Goal: Transaction & Acquisition: Download file/media

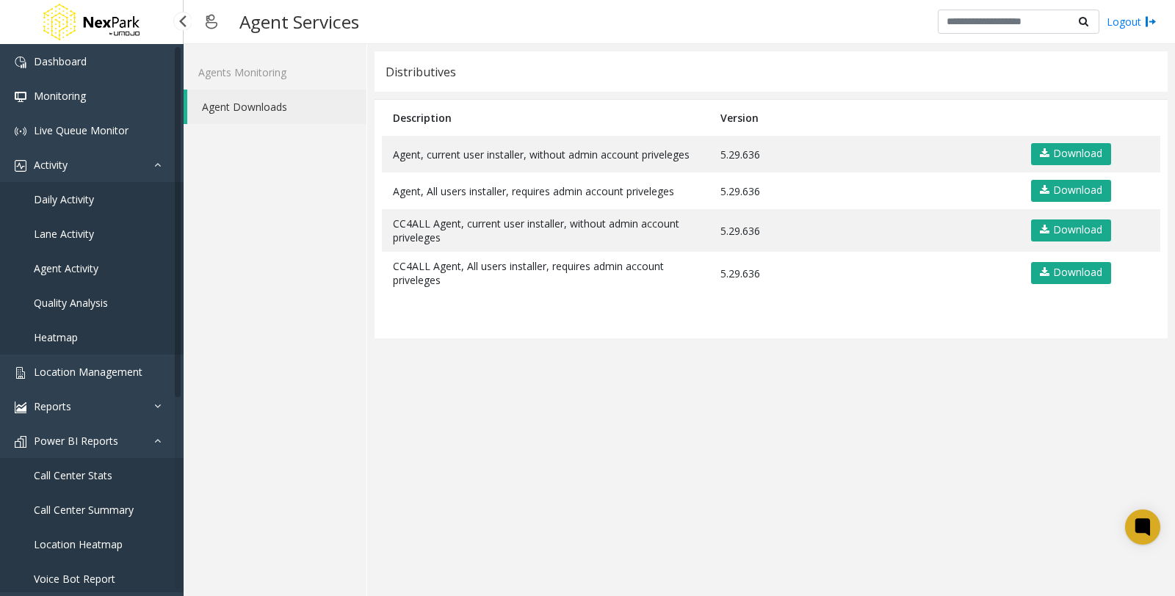
click at [77, 193] on span "Daily Activity" at bounding box center [64, 199] width 60 height 14
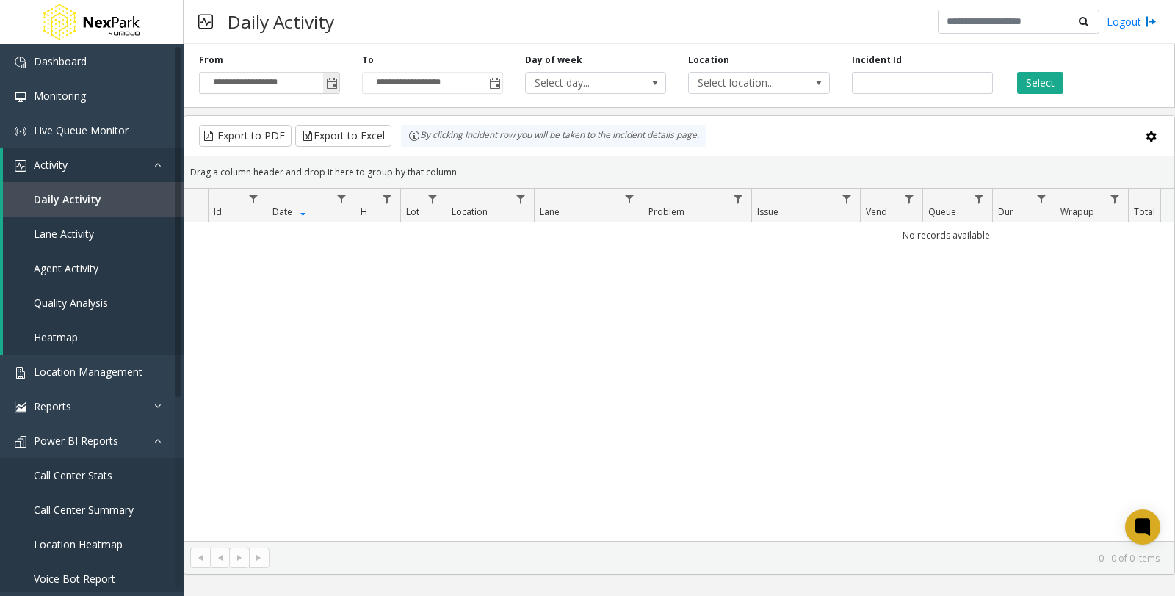
click at [333, 83] on span "Toggle popup" at bounding box center [332, 84] width 12 height 12
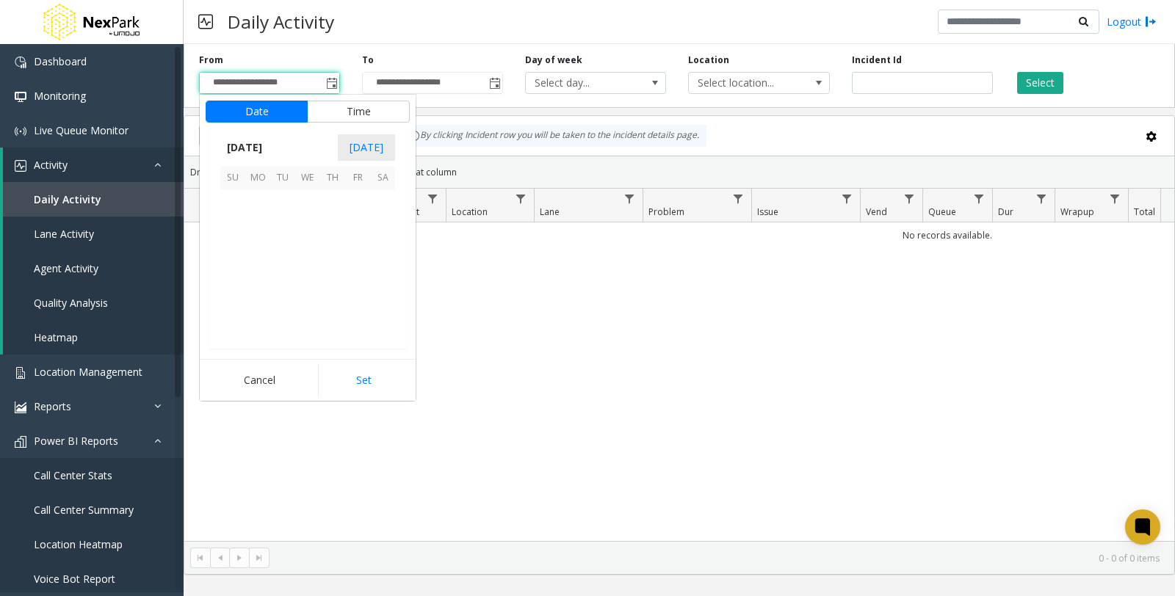
scroll to position [263362, 0]
click at [305, 285] on span "1" at bounding box center [307, 284] width 25 height 25
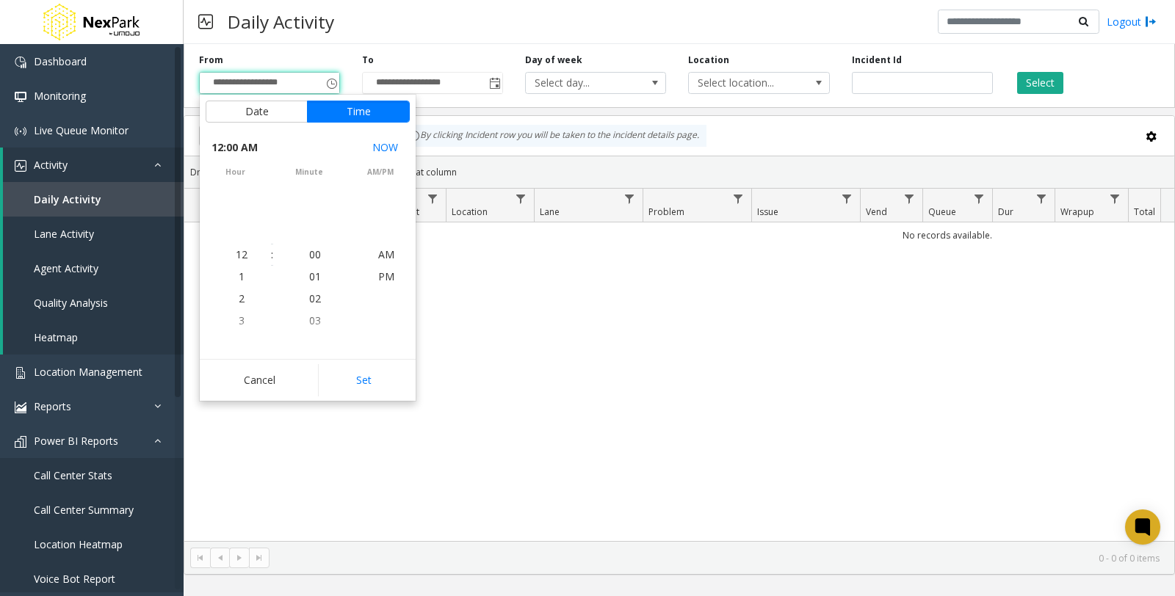
scroll to position [262139, 0]
click at [353, 372] on button "Set" at bounding box center [364, 380] width 93 height 32
type input "**********"
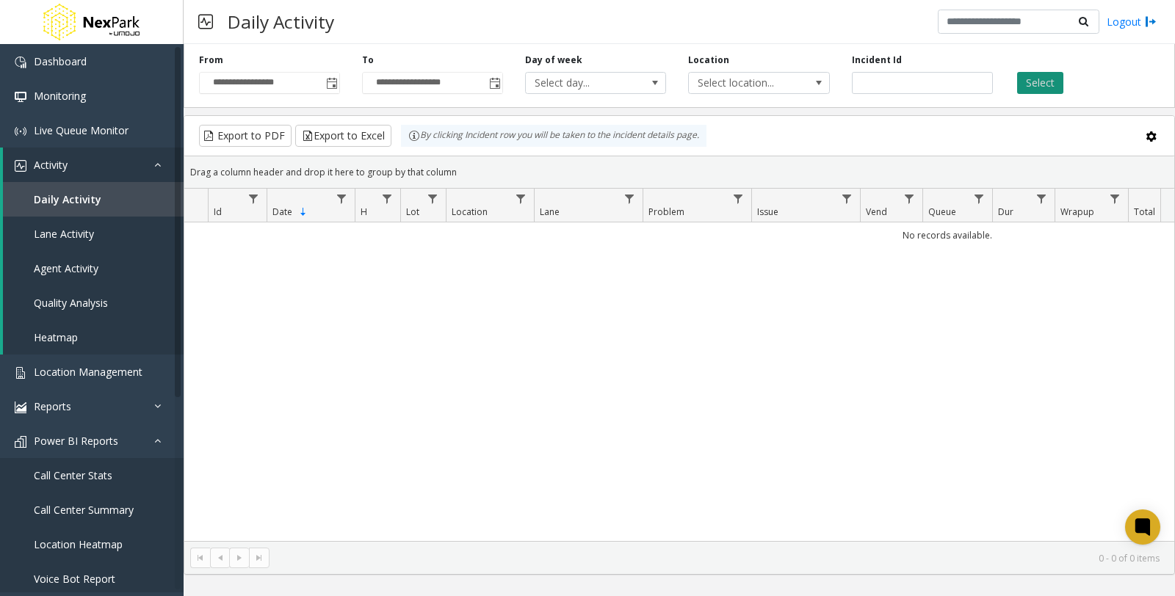
click at [1054, 88] on button "Select" at bounding box center [1040, 83] width 46 height 22
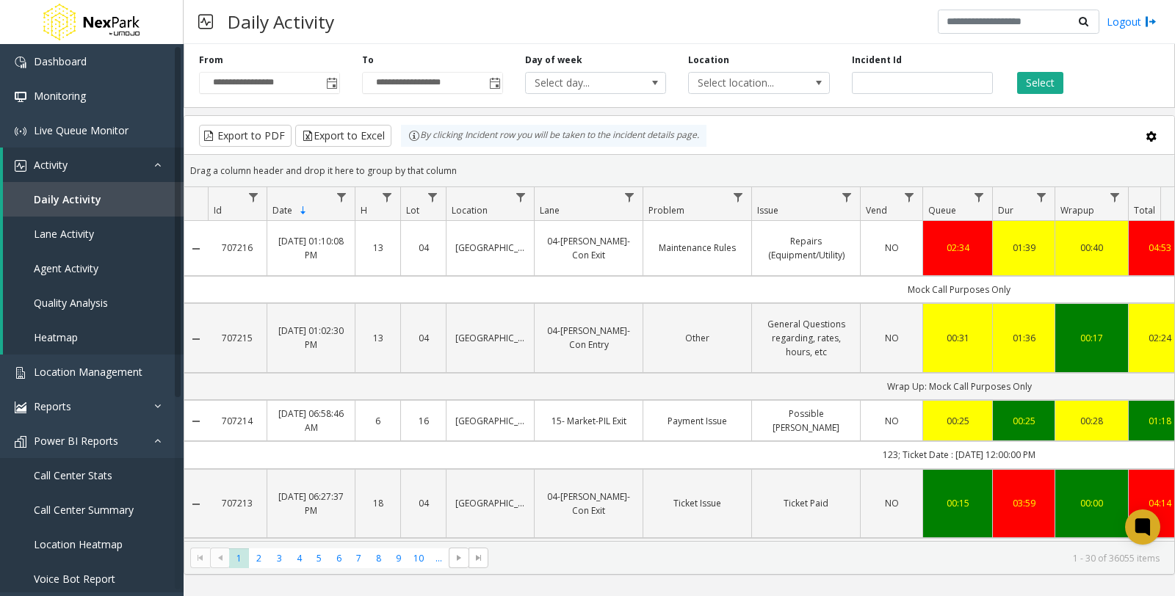
click at [297, 209] on span "Sortable" at bounding box center [303, 211] width 12 height 12
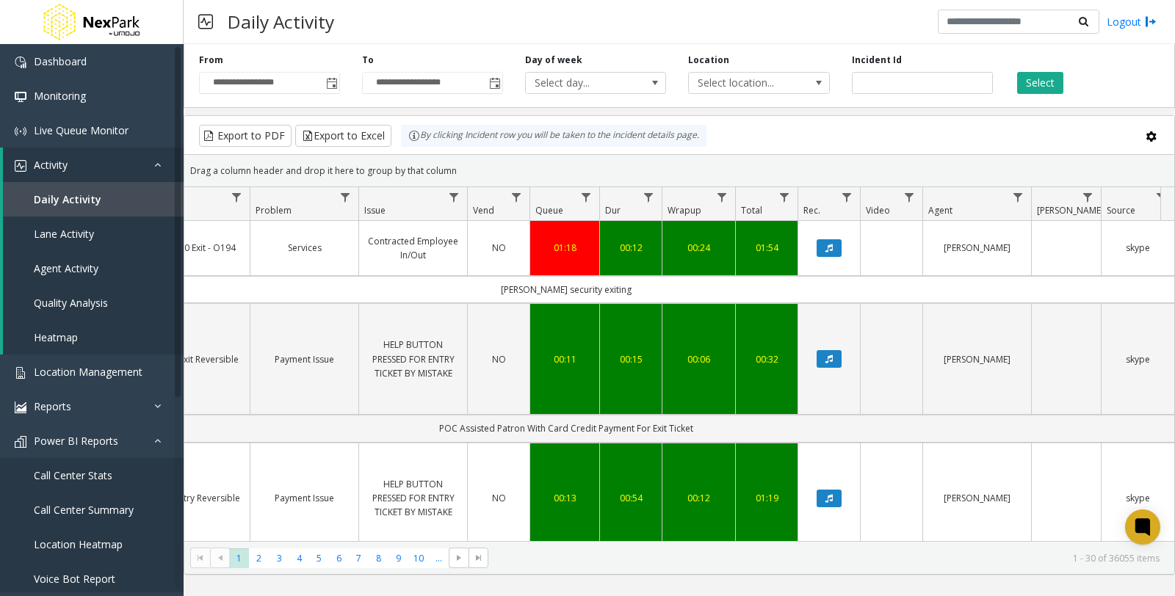
scroll to position [0, 548]
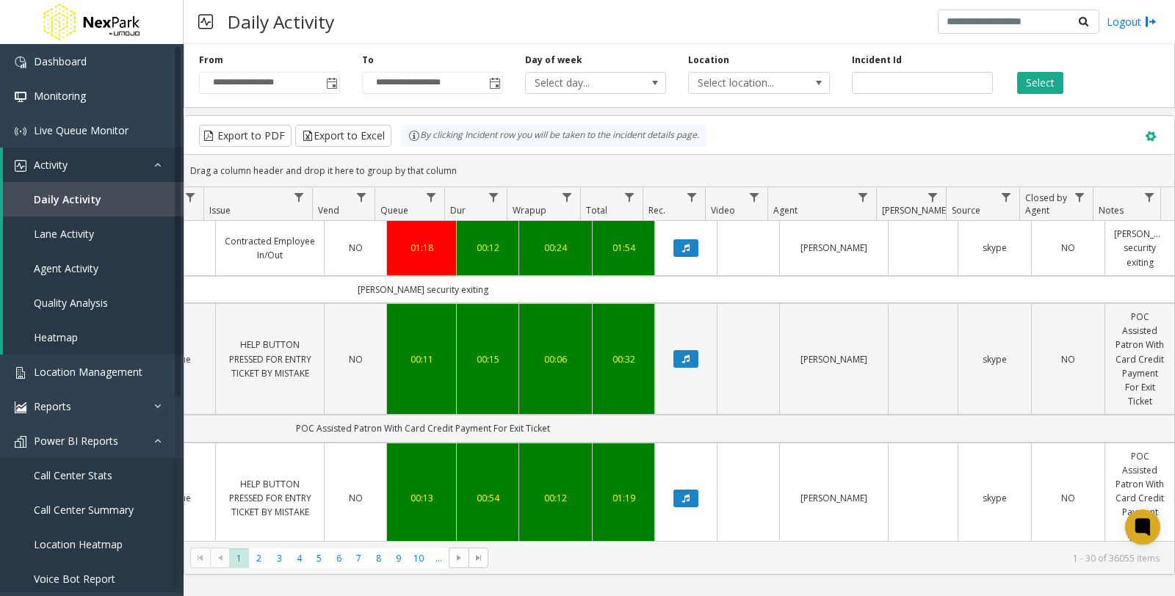
click at [1154, 136] on span at bounding box center [1151, 137] width 16 height 16
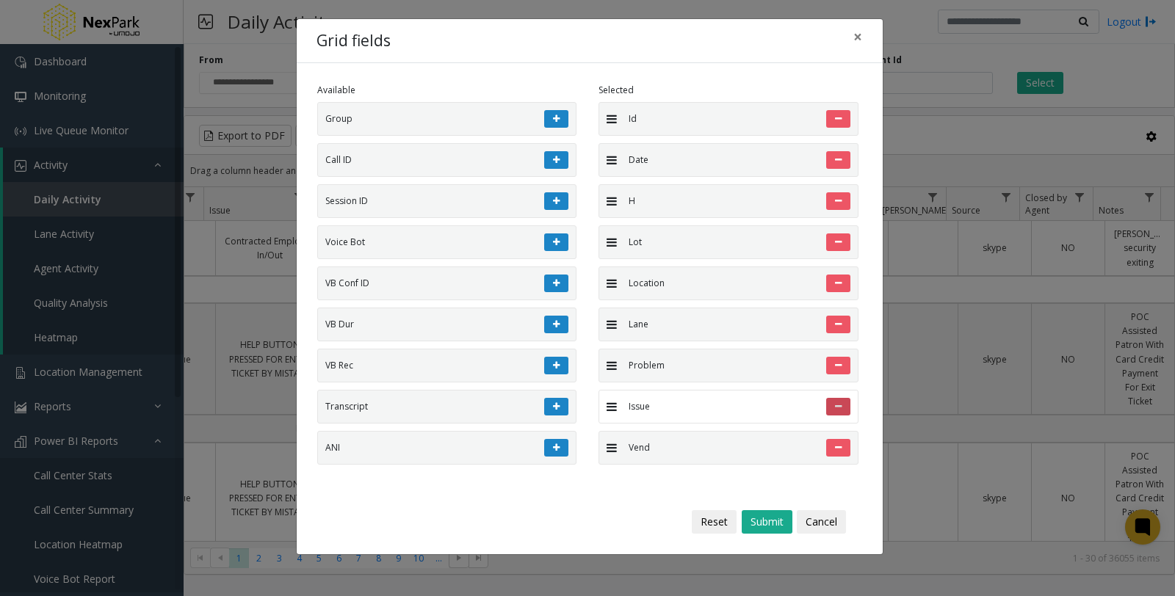
scroll to position [474, 0]
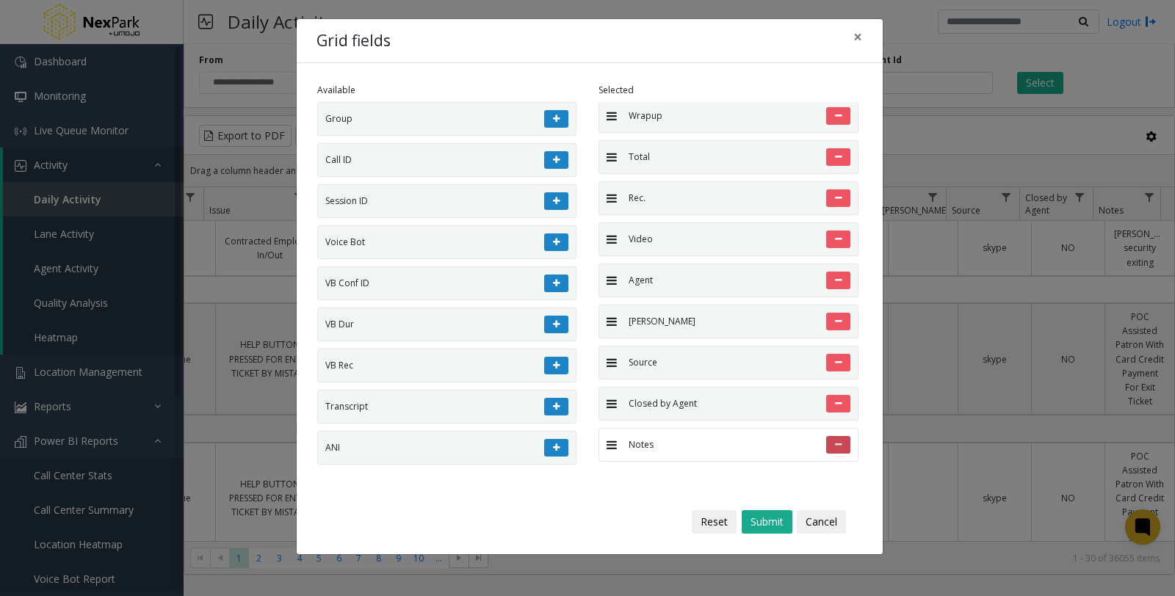
click at [831, 447] on button at bounding box center [838, 445] width 24 height 18
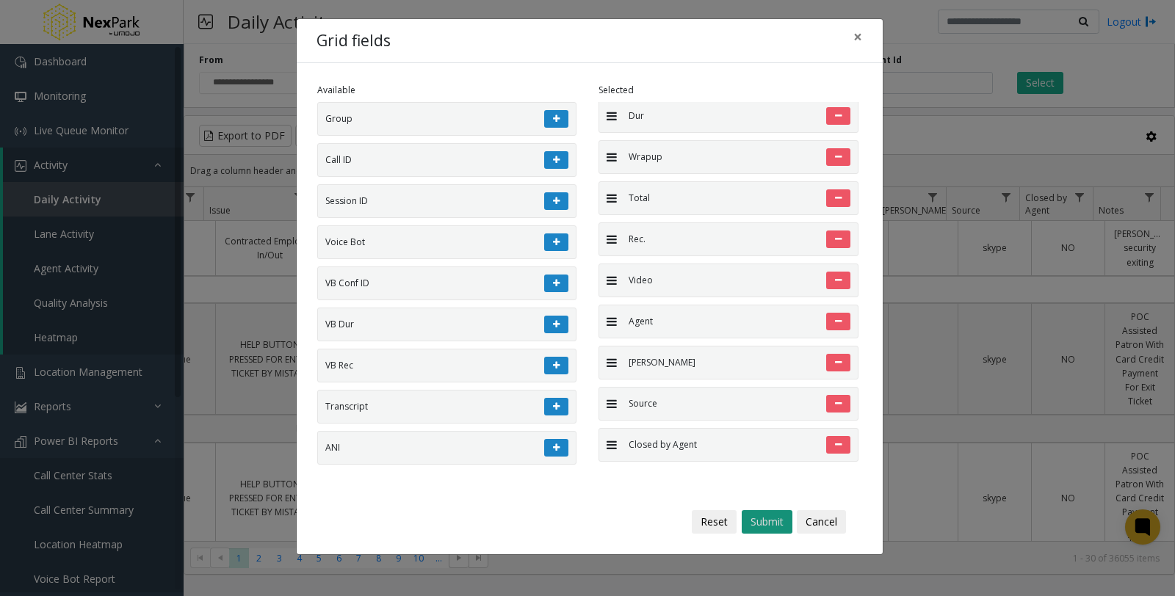
click at [768, 527] on button "Submit" at bounding box center [767, 522] width 51 height 24
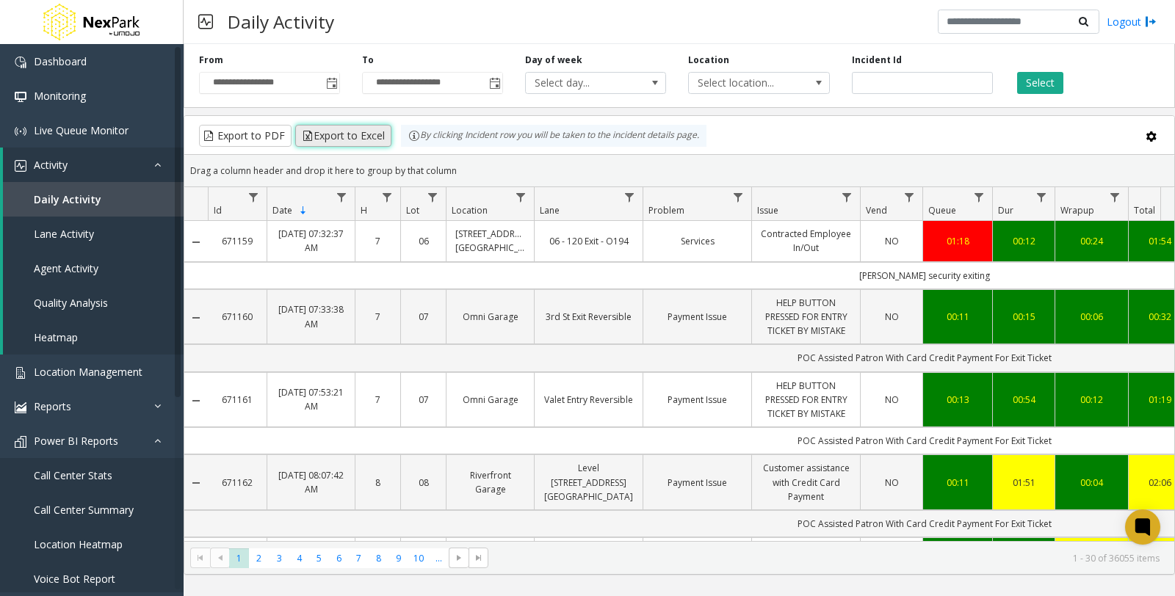
click at [342, 141] on button "Export to Excel" at bounding box center [343, 136] width 96 height 22
click at [322, 140] on button "Export to Excel" at bounding box center [343, 136] width 96 height 22
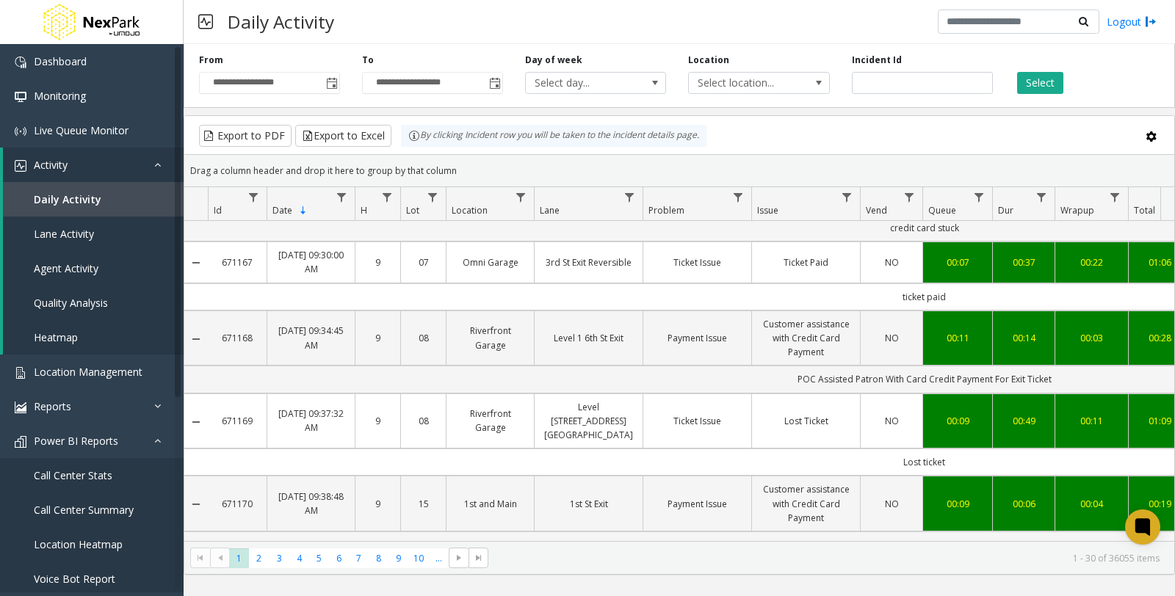
scroll to position [1171, 0]
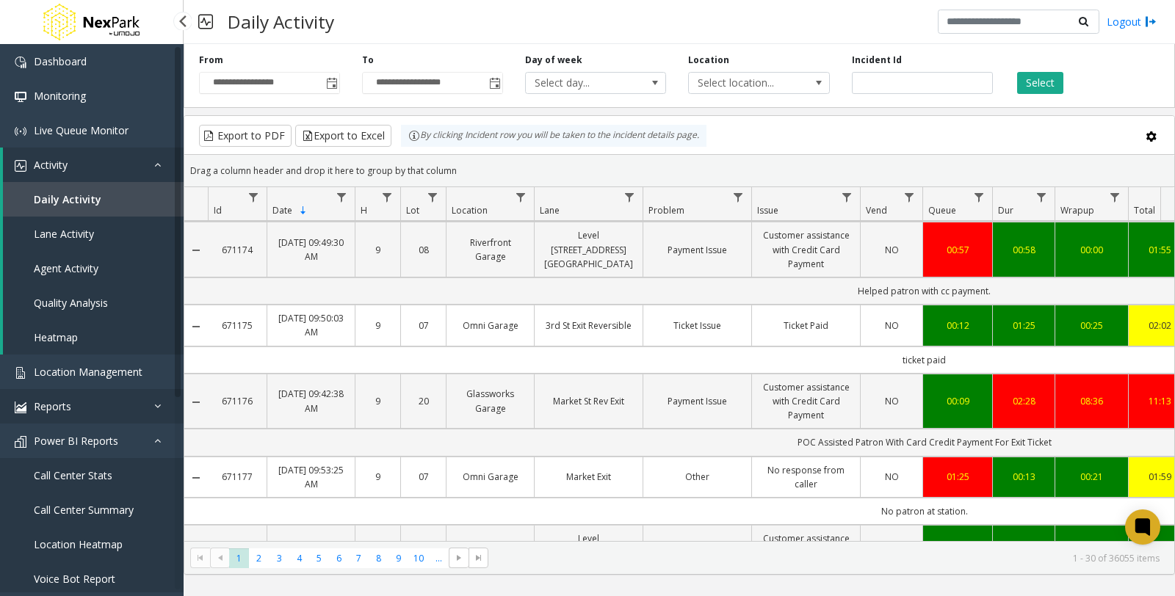
drag, startPoint x: 92, startPoint y: 394, endPoint x: 100, endPoint y: 395, distance: 8.1
click at [92, 394] on link "Reports" at bounding box center [92, 406] width 184 height 35
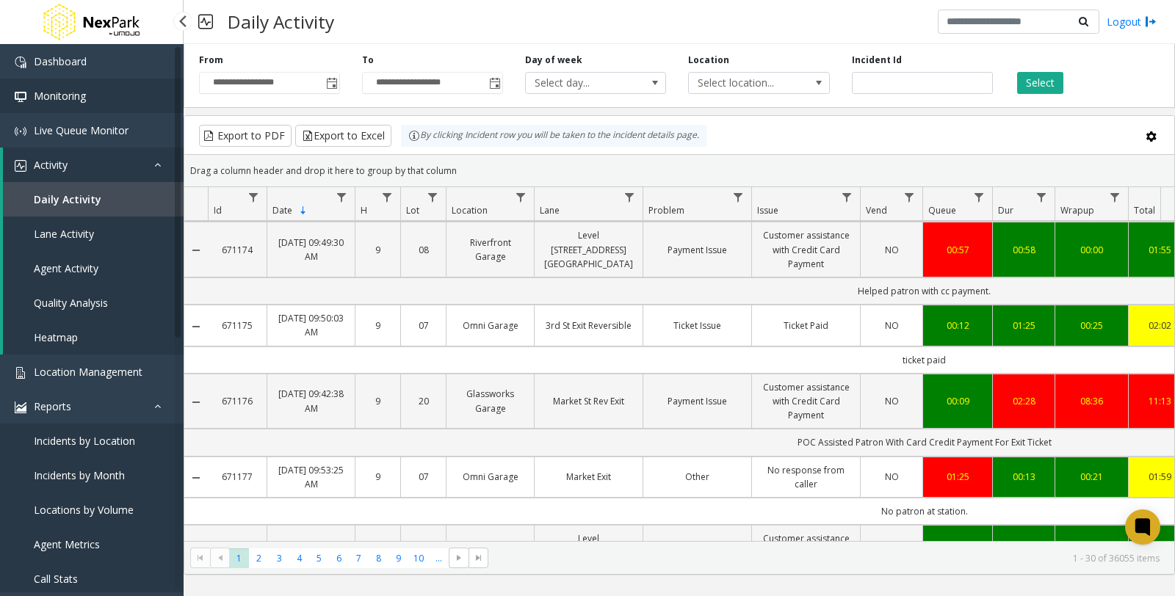
click at [71, 92] on span "Monitoring" at bounding box center [60, 96] width 52 height 14
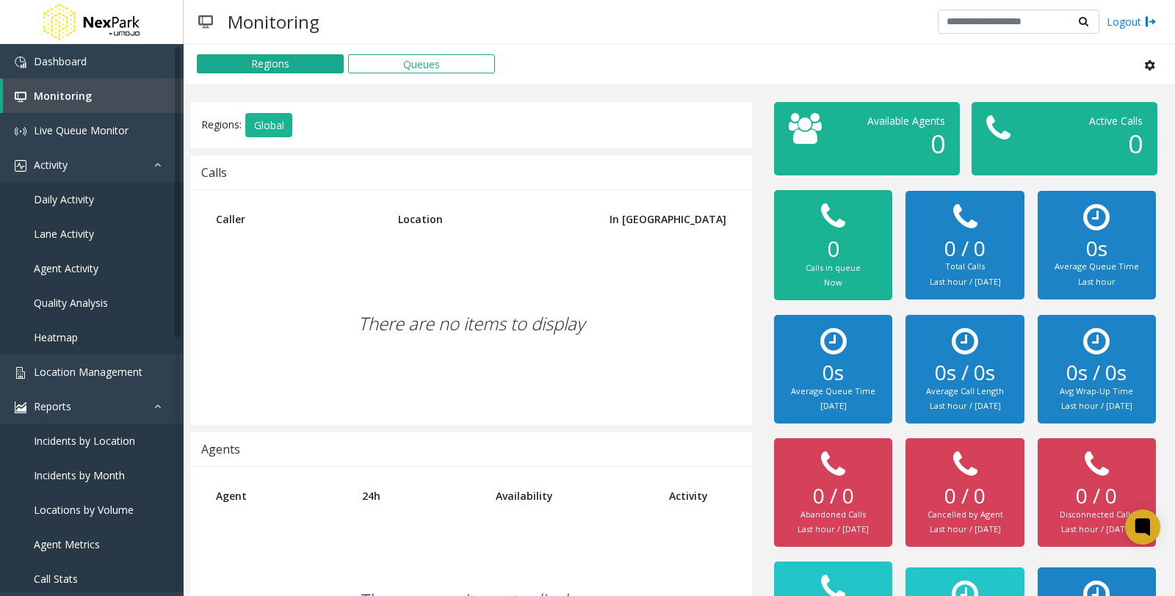
click at [283, 386] on div "There are no items to display" at bounding box center [471, 323] width 532 height 173
click at [431, 67] on button "Queues" at bounding box center [421, 63] width 147 height 19
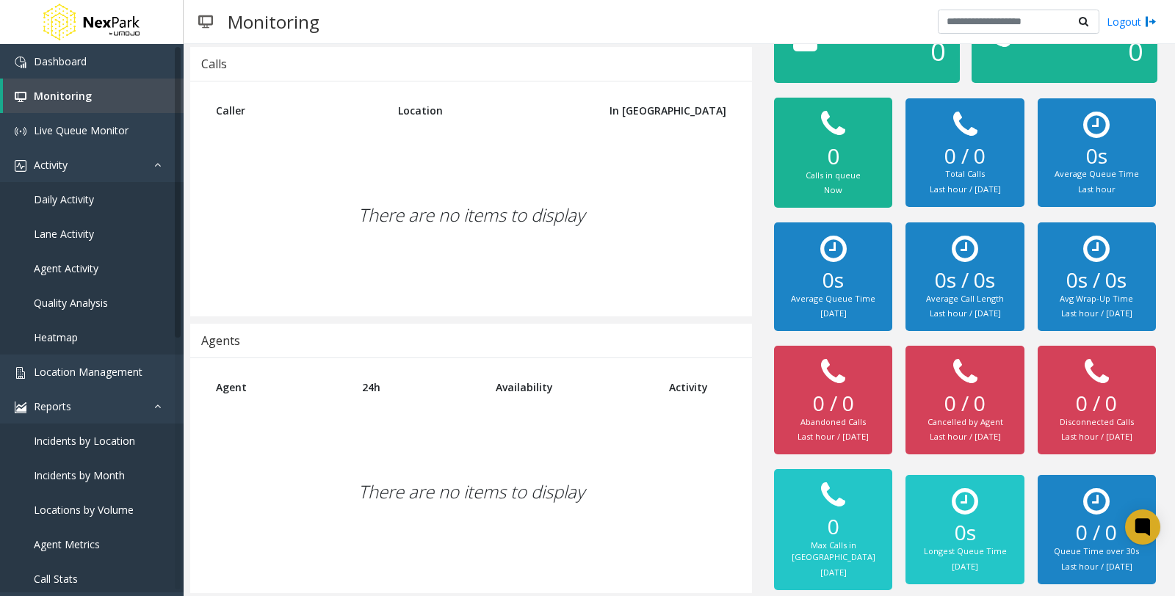
scroll to position [95, 0]
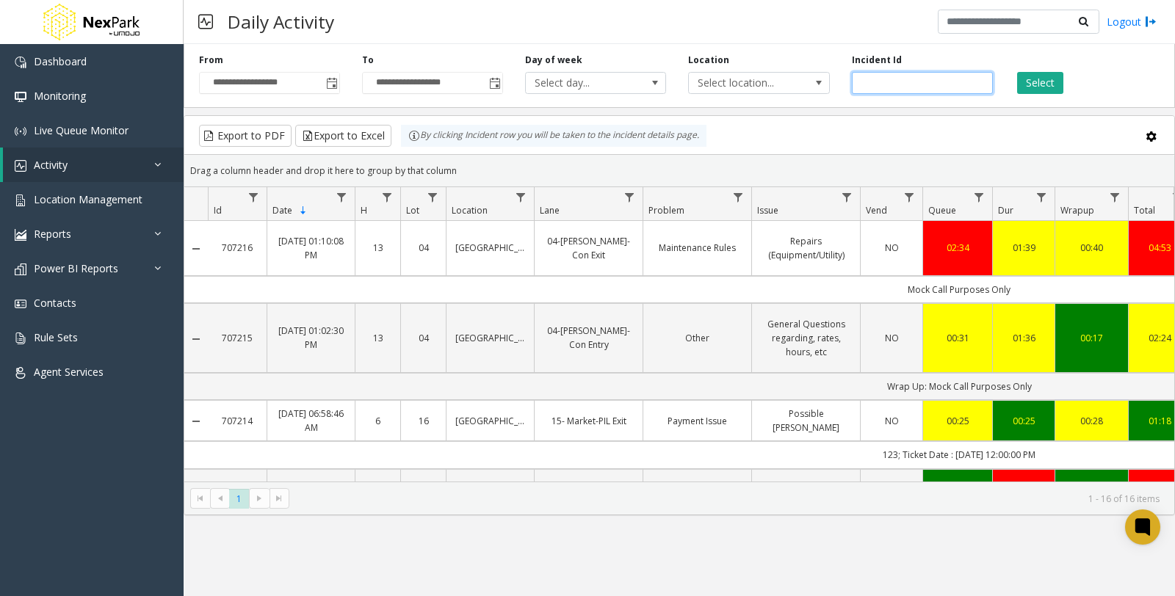
drag, startPoint x: 886, startPoint y: 79, endPoint x: 894, endPoint y: 81, distance: 7.5
click at [887, 79] on input "number" at bounding box center [922, 83] width 141 height 22
paste input "******"
click at [1032, 78] on button "Select" at bounding box center [1040, 83] width 46 height 22
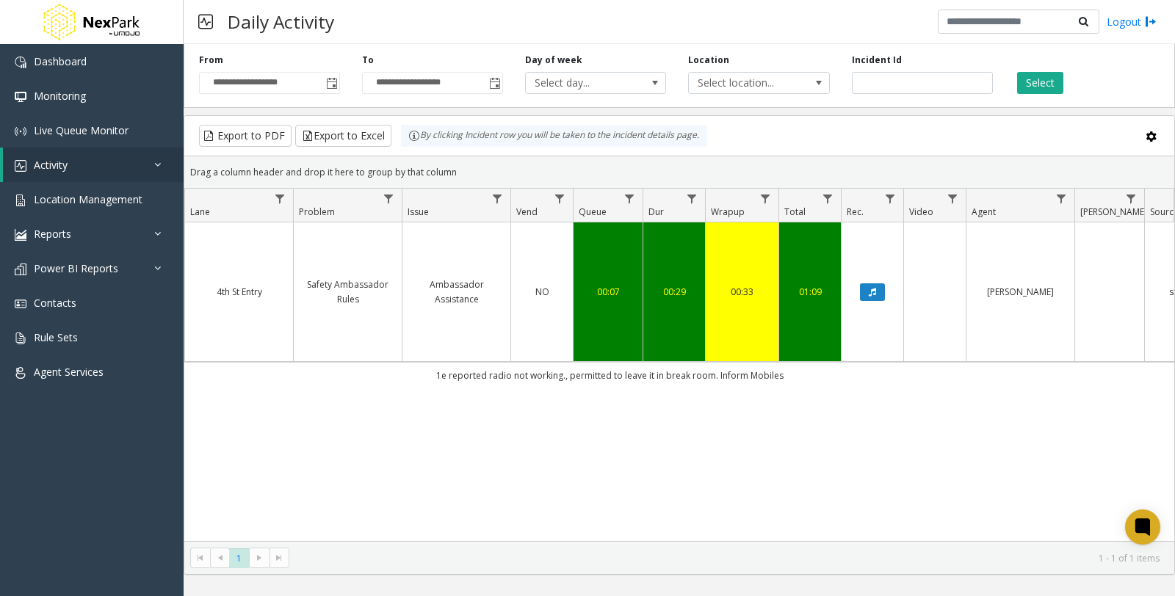
scroll to position [0, 419]
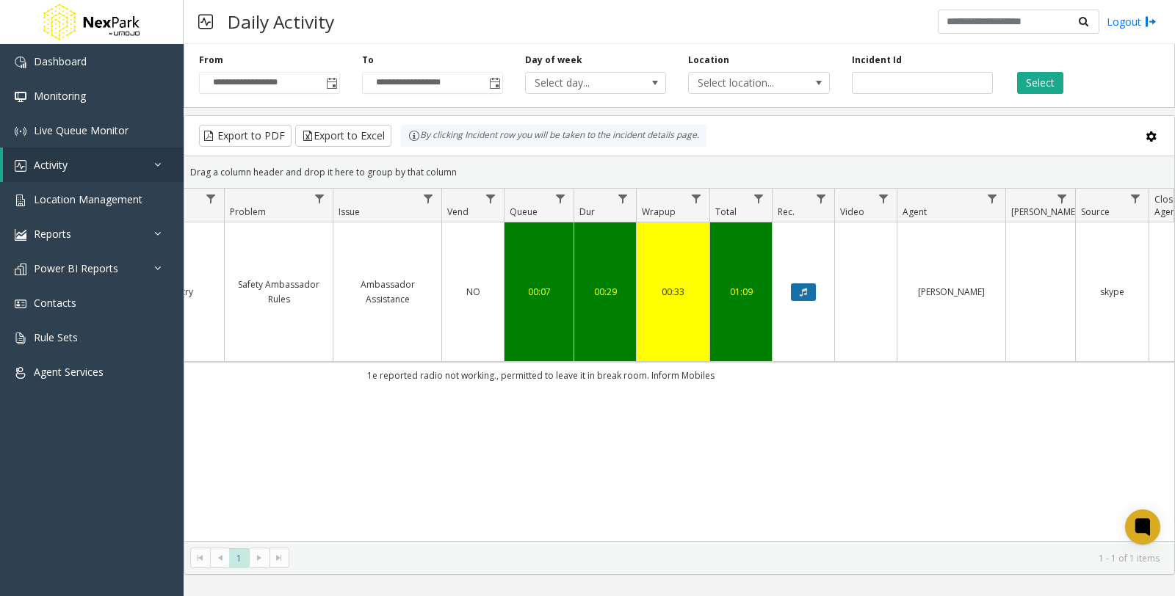
click at [806, 288] on icon "Data table" at bounding box center [803, 292] width 7 height 9
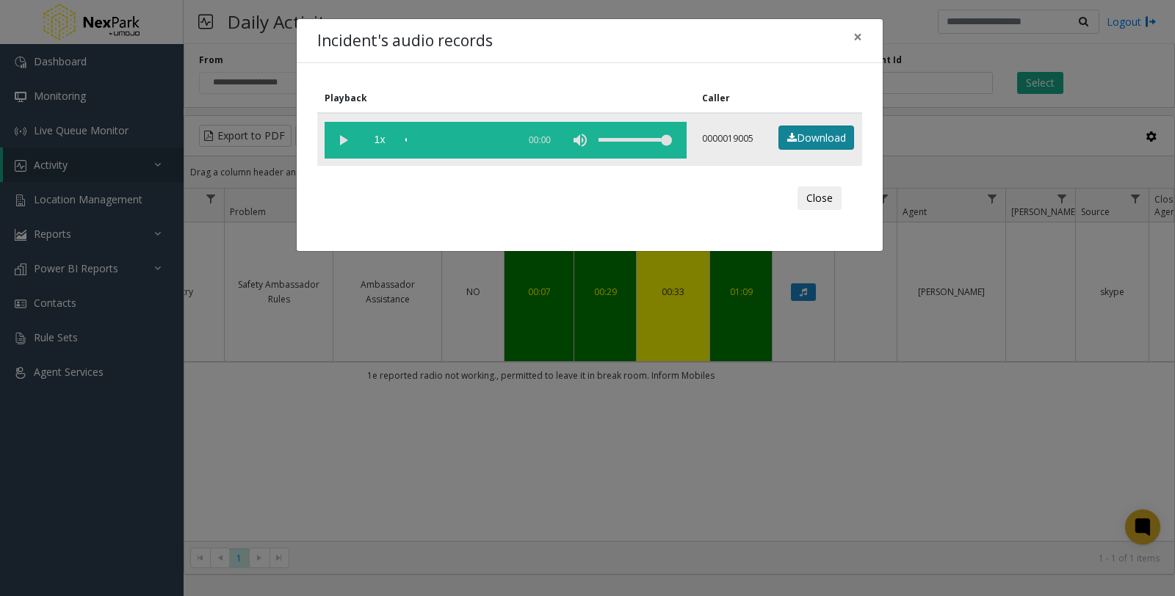
click at [803, 140] on link "Download" at bounding box center [817, 138] width 76 height 25
click at [857, 40] on span "×" at bounding box center [857, 36] width 9 height 21
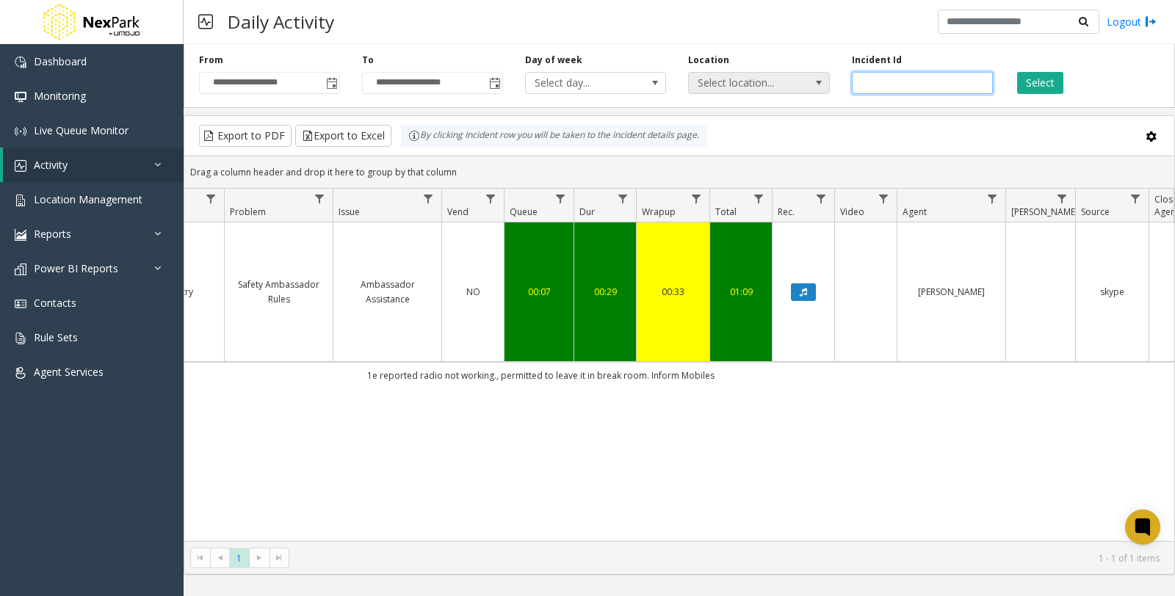
drag, startPoint x: 948, startPoint y: 82, endPoint x: 745, endPoint y: 84, distance: 202.7
click at [745, 84] on div "**********" at bounding box center [679, 73] width 991 height 70
paste input "number"
click at [1048, 82] on button "Select" at bounding box center [1040, 83] width 46 height 22
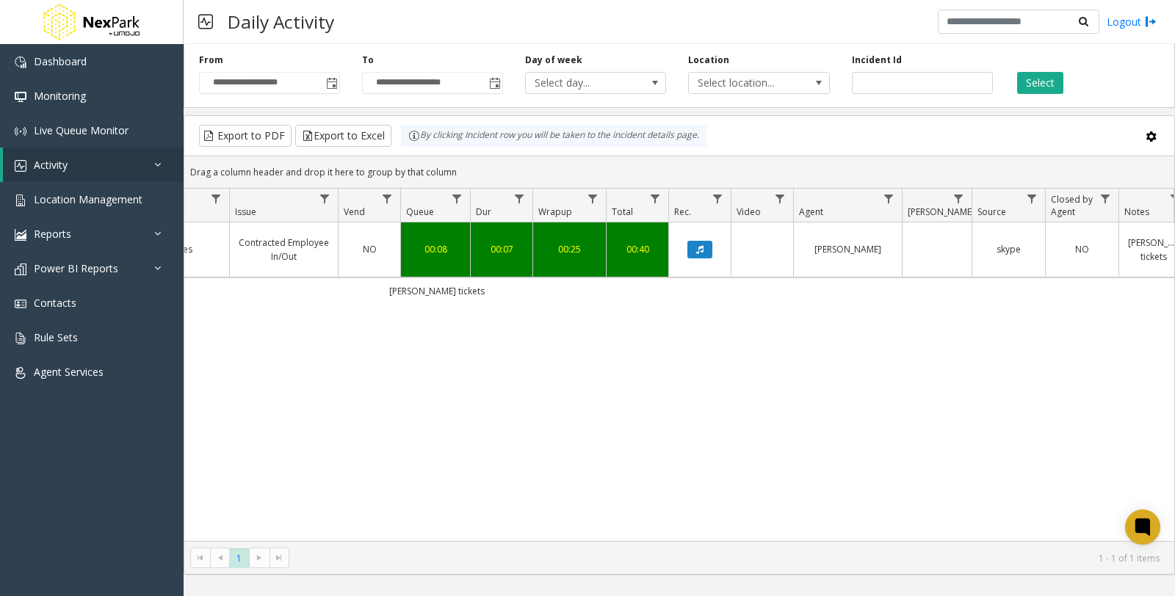
scroll to position [0, 537]
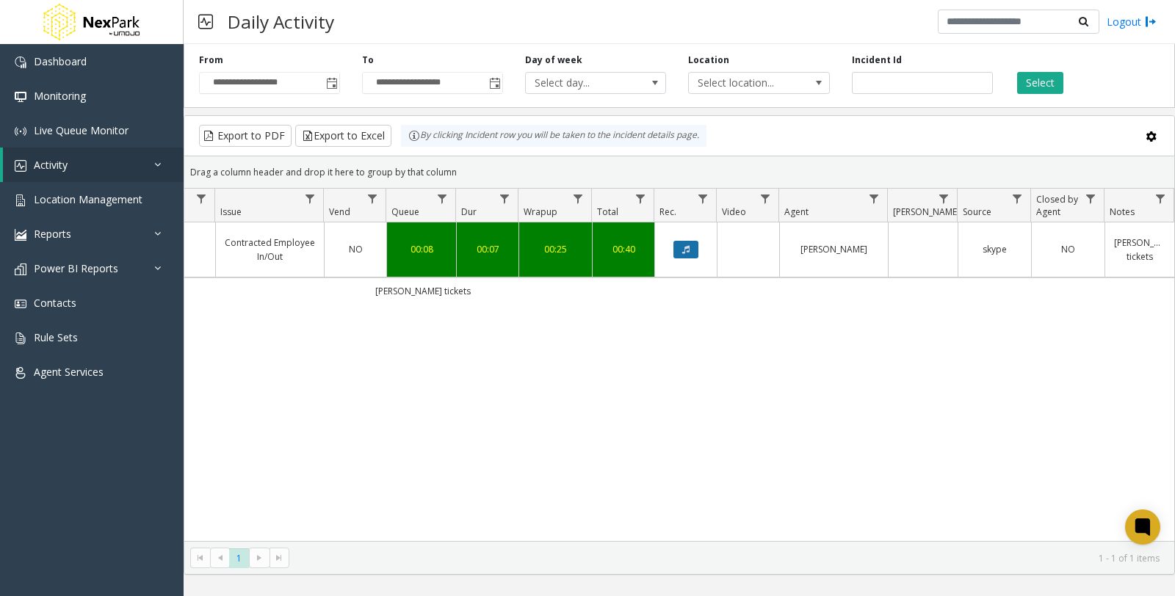
click at [680, 246] on button "Data table" at bounding box center [685, 250] width 25 height 18
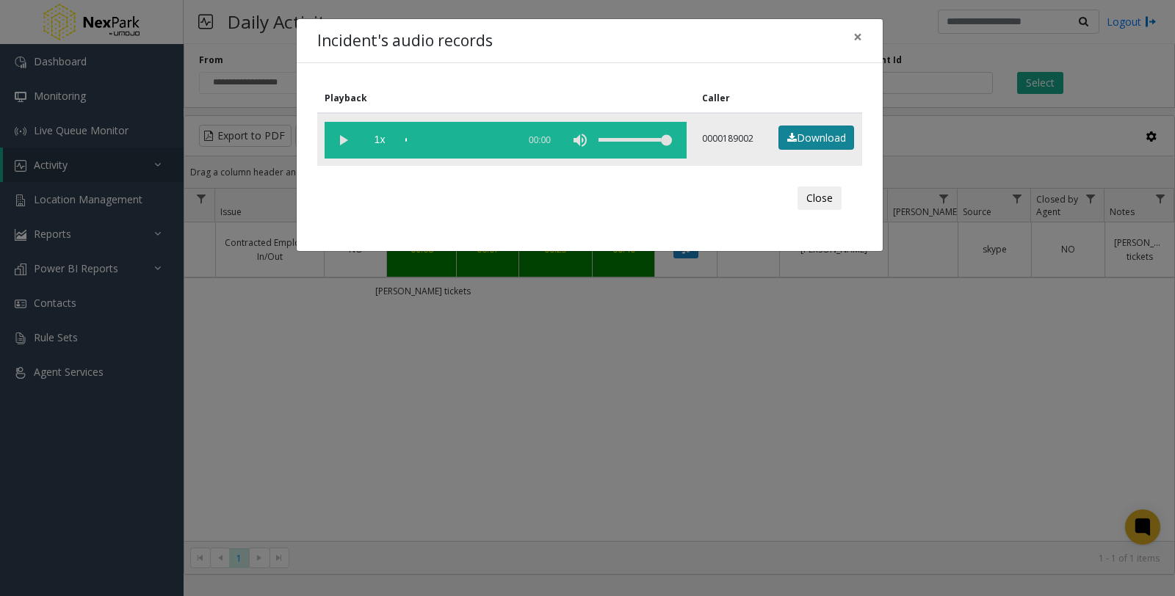
click at [806, 135] on link "Download" at bounding box center [817, 138] width 76 height 25
click at [813, 198] on button "Close" at bounding box center [820, 199] width 44 height 24
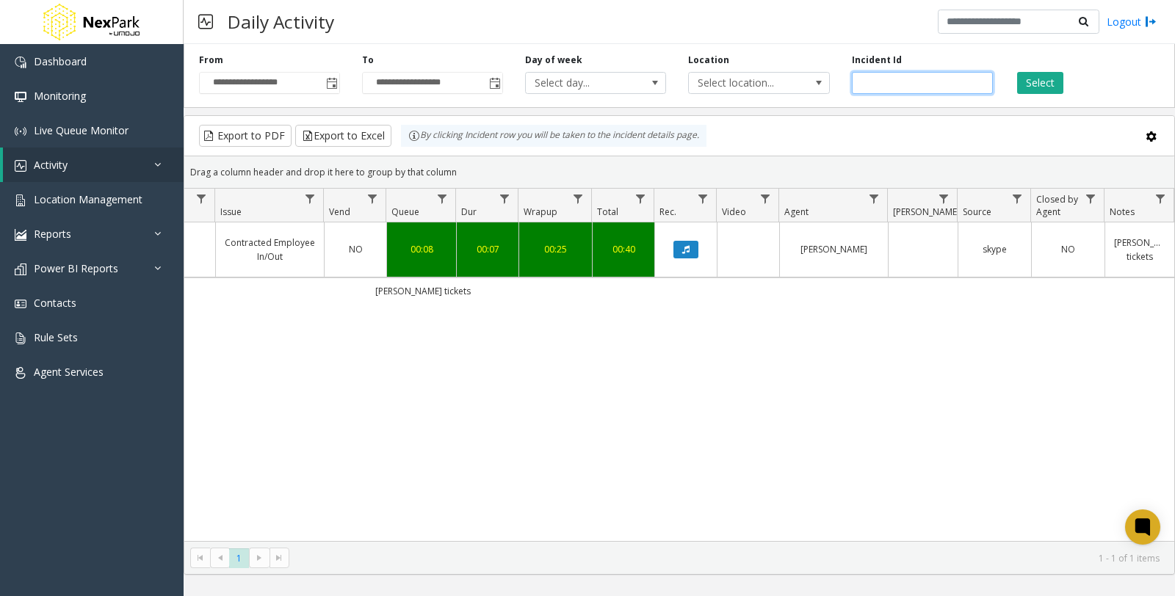
click at [941, 86] on input "******" at bounding box center [922, 83] width 141 height 22
drag, startPoint x: 944, startPoint y: 86, endPoint x: 820, endPoint y: 86, distance: 124.9
click at [820, 86] on div "**********" at bounding box center [679, 73] width 991 height 70
paste input "number"
click at [1053, 87] on button "Select" at bounding box center [1040, 83] width 46 height 22
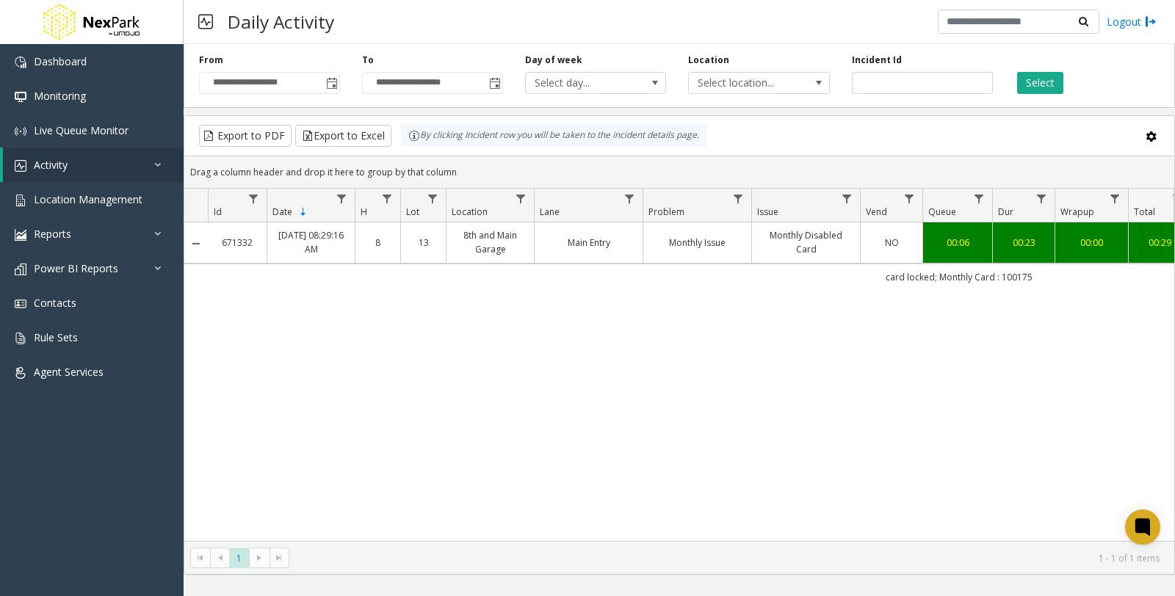
scroll to position [0, 537]
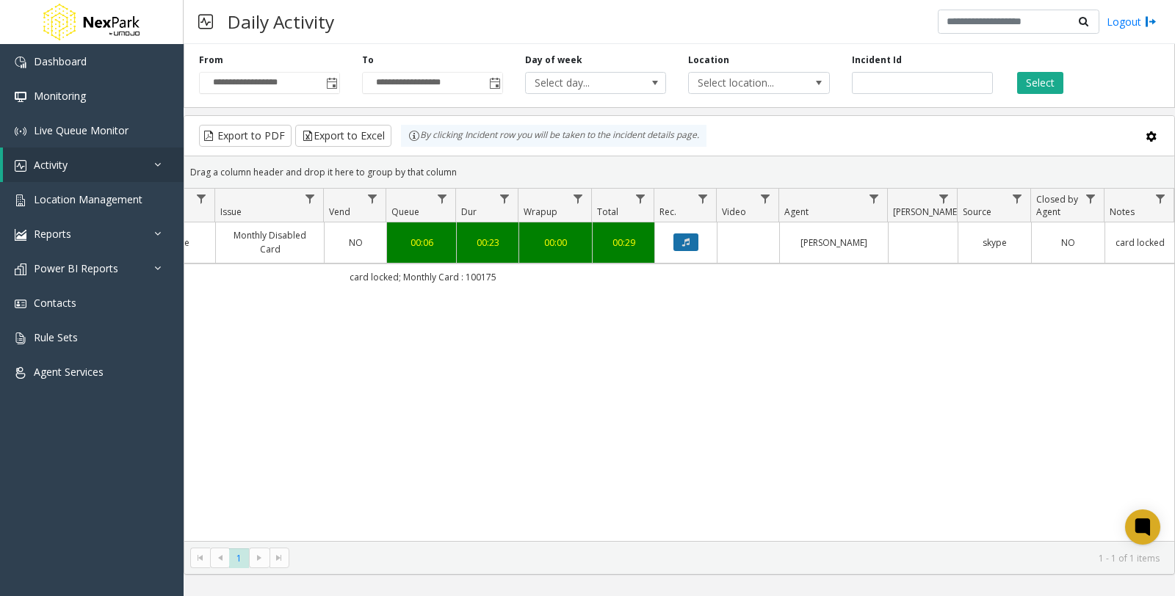
click at [682, 245] on icon "Data table" at bounding box center [685, 242] width 7 height 9
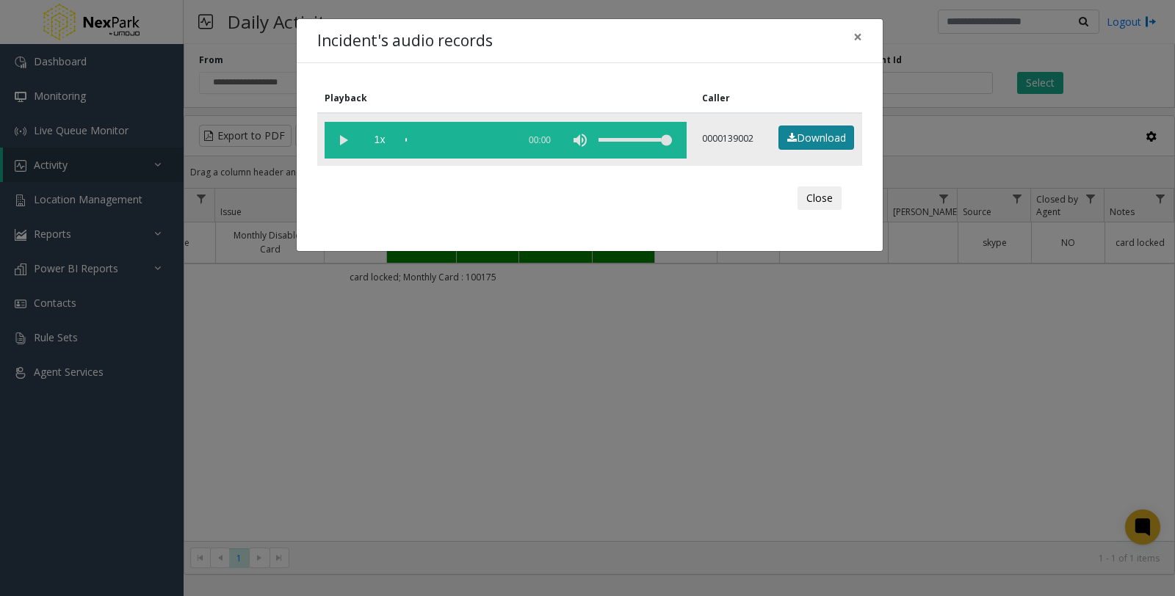
click at [817, 137] on link "Download" at bounding box center [817, 138] width 76 height 25
click at [804, 203] on button "Close" at bounding box center [820, 199] width 44 height 24
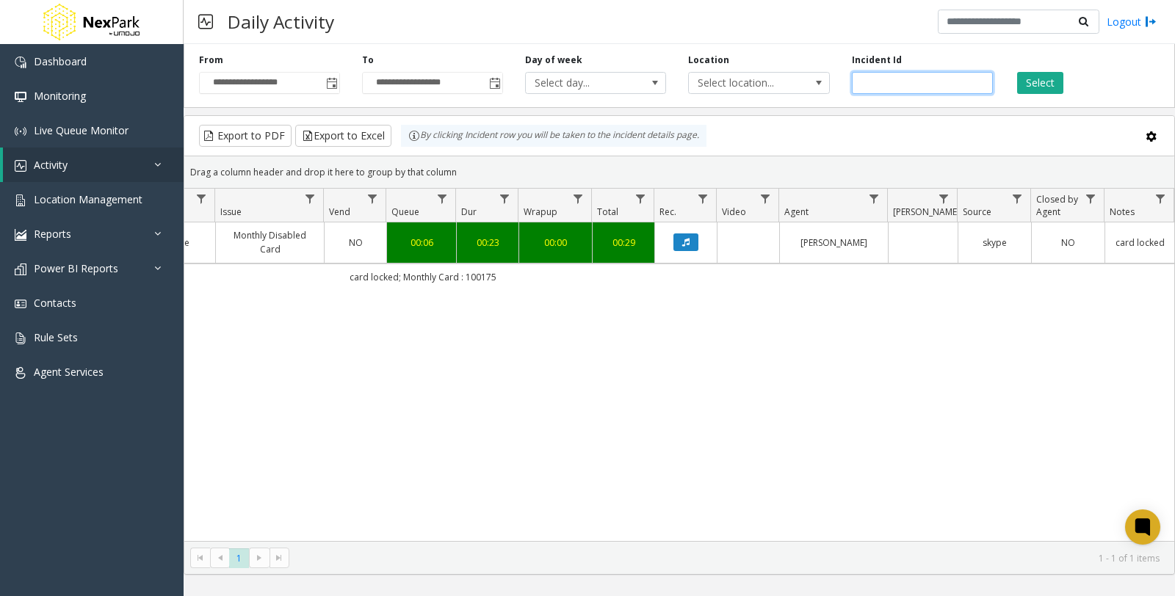
click at [942, 86] on input "******" at bounding box center [922, 83] width 141 height 22
drag, startPoint x: 943, startPoint y: 84, endPoint x: 776, endPoint y: 88, distance: 167.5
click at [776, 88] on div "**********" at bounding box center [679, 73] width 991 height 70
paste input "number"
click at [1059, 83] on button "Select" at bounding box center [1040, 83] width 46 height 22
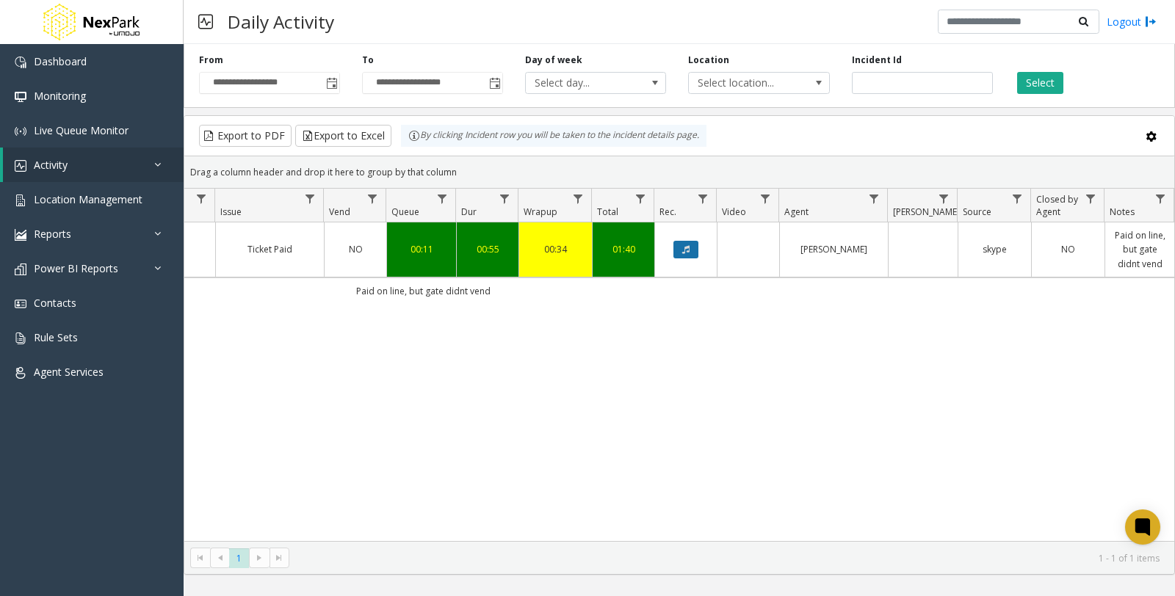
click at [682, 253] on icon "Data table" at bounding box center [685, 249] width 7 height 9
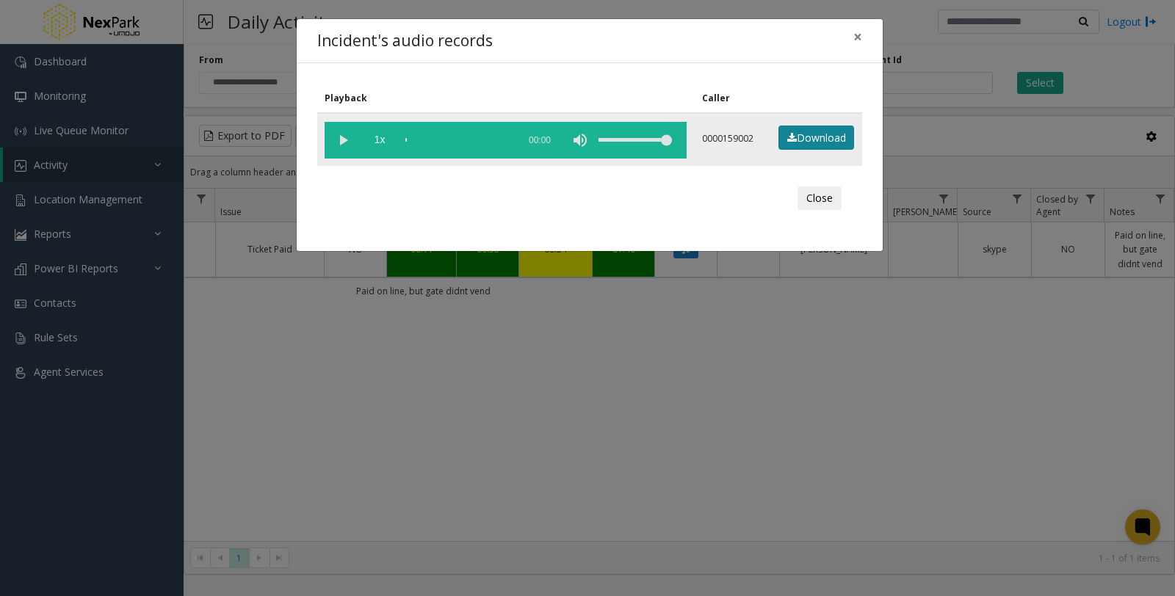
click at [810, 135] on link "Download" at bounding box center [817, 138] width 76 height 25
click at [803, 200] on button "Close" at bounding box center [820, 199] width 44 height 24
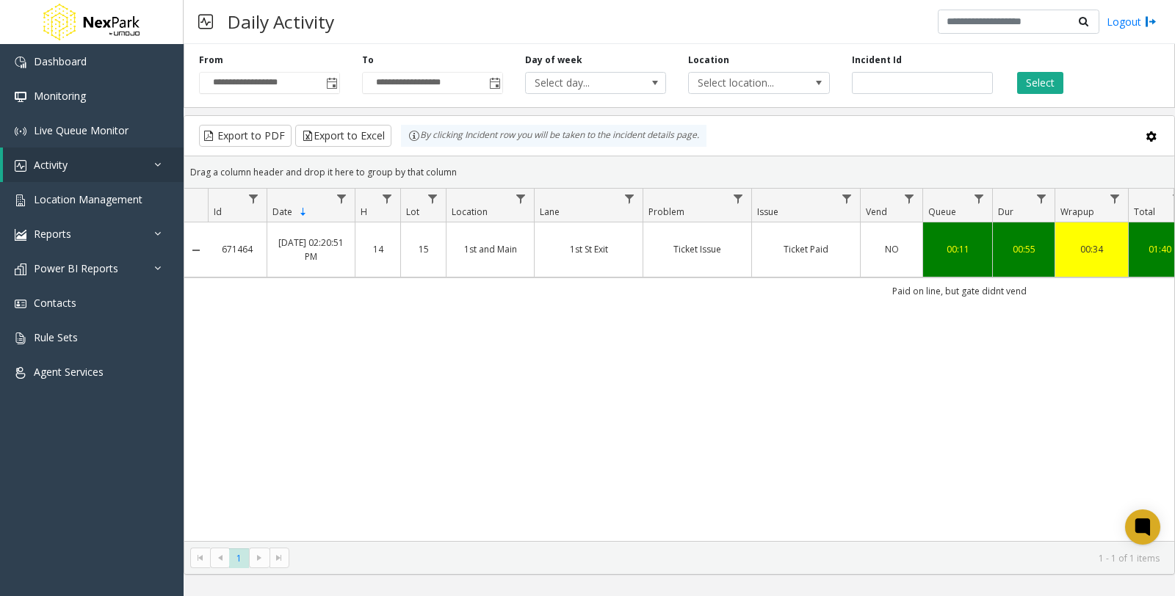
click at [389, 407] on div "671464 Jan 2, 2025 02:20:51 PM 14 15 1st and Main 1st St Exit Ticket Issue Tick…" at bounding box center [679, 382] width 990 height 319
click at [911, 74] on input "******" at bounding box center [922, 83] width 141 height 22
drag, startPoint x: 920, startPoint y: 85, endPoint x: 780, endPoint y: 85, distance: 139.5
click at [780, 85] on div "**********" at bounding box center [679, 73] width 991 height 70
paste input "number"
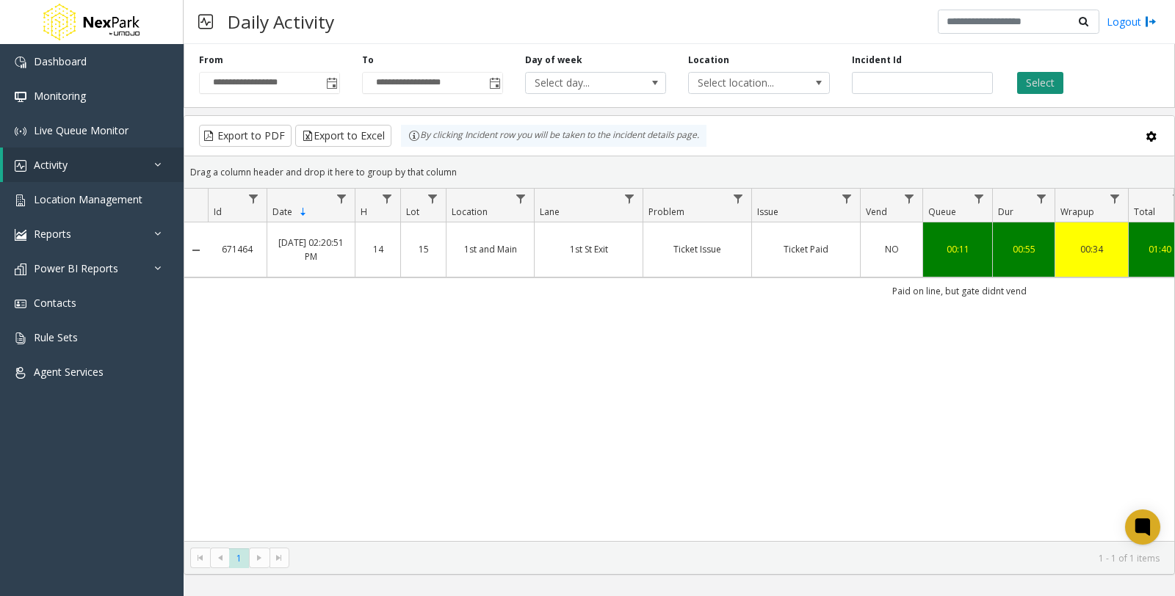
click at [1036, 86] on button "Select" at bounding box center [1040, 83] width 46 height 22
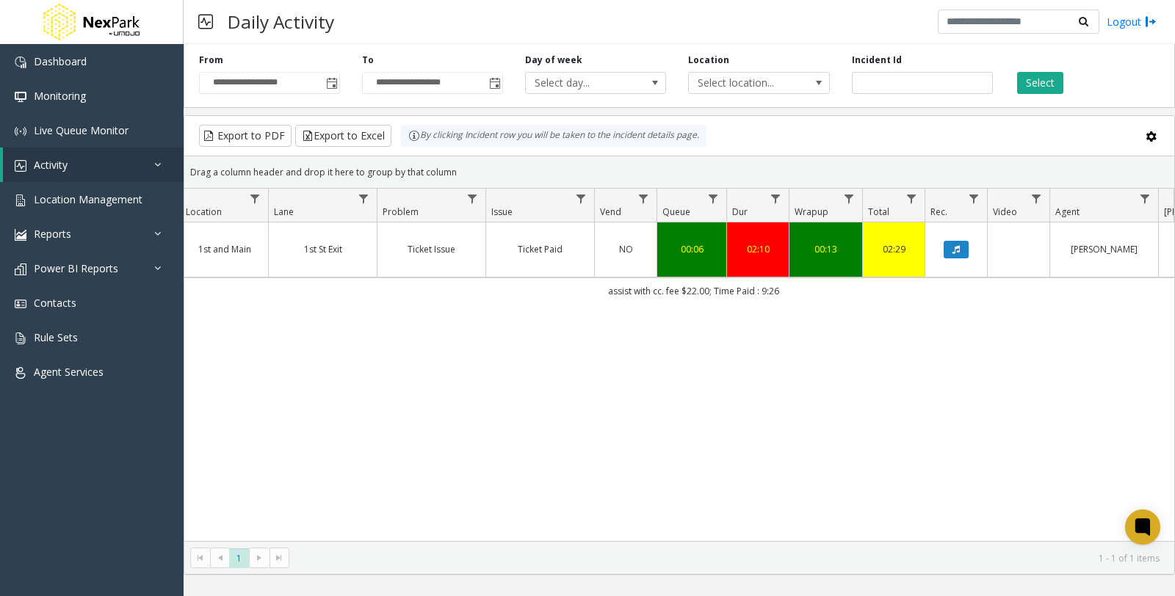
scroll to position [0, 311]
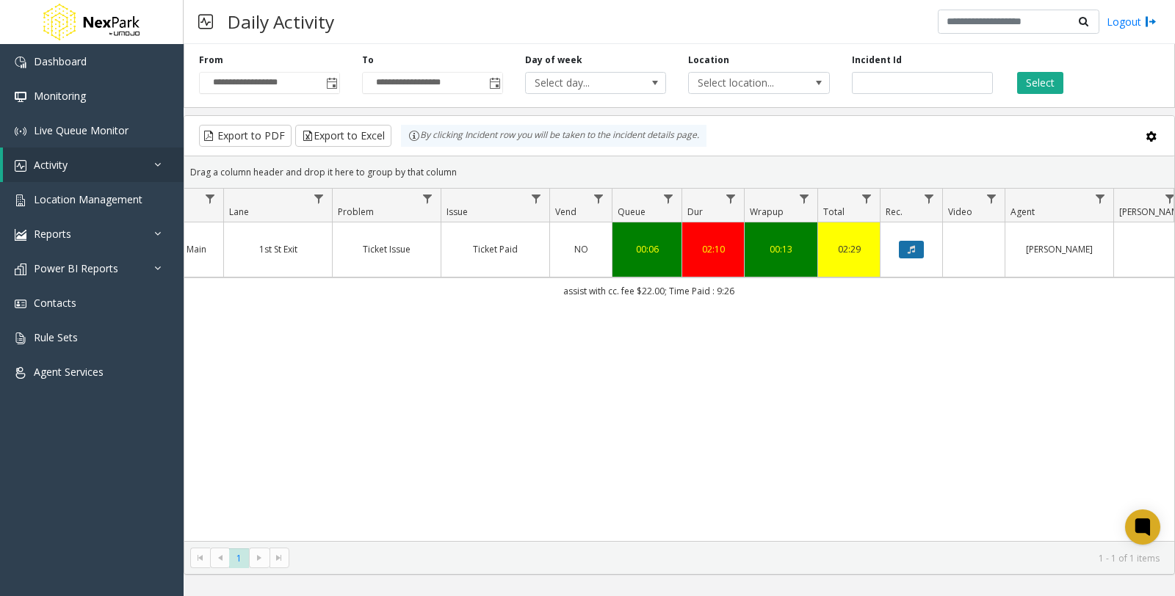
click at [917, 247] on button "Data table" at bounding box center [911, 250] width 25 height 18
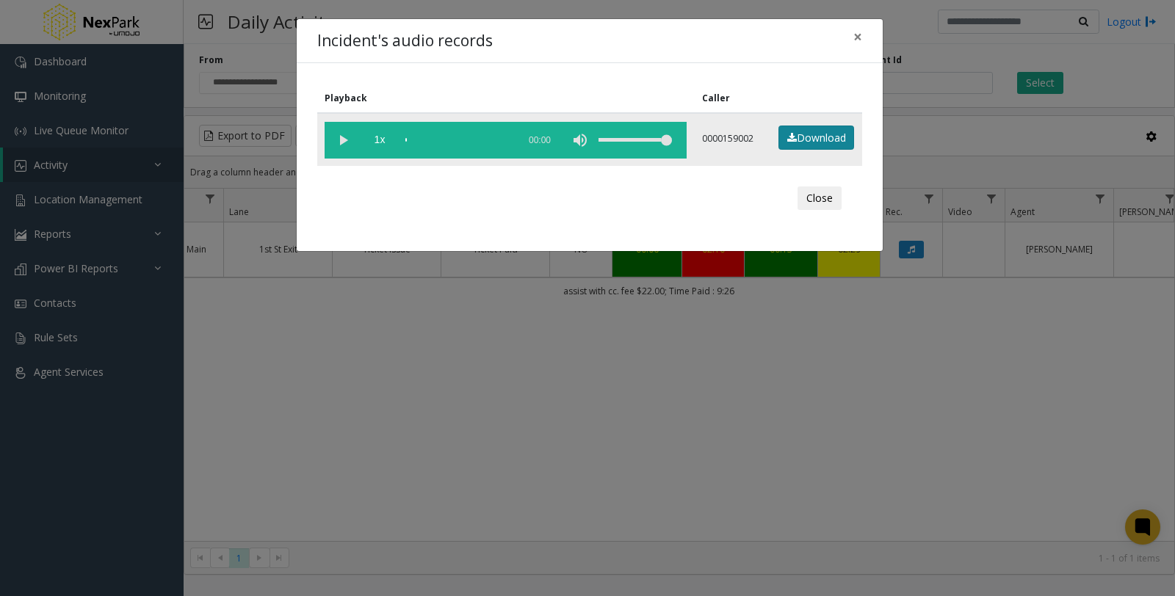
click at [815, 140] on link "Download" at bounding box center [817, 138] width 76 height 25
click at [817, 197] on button "Close" at bounding box center [820, 199] width 44 height 24
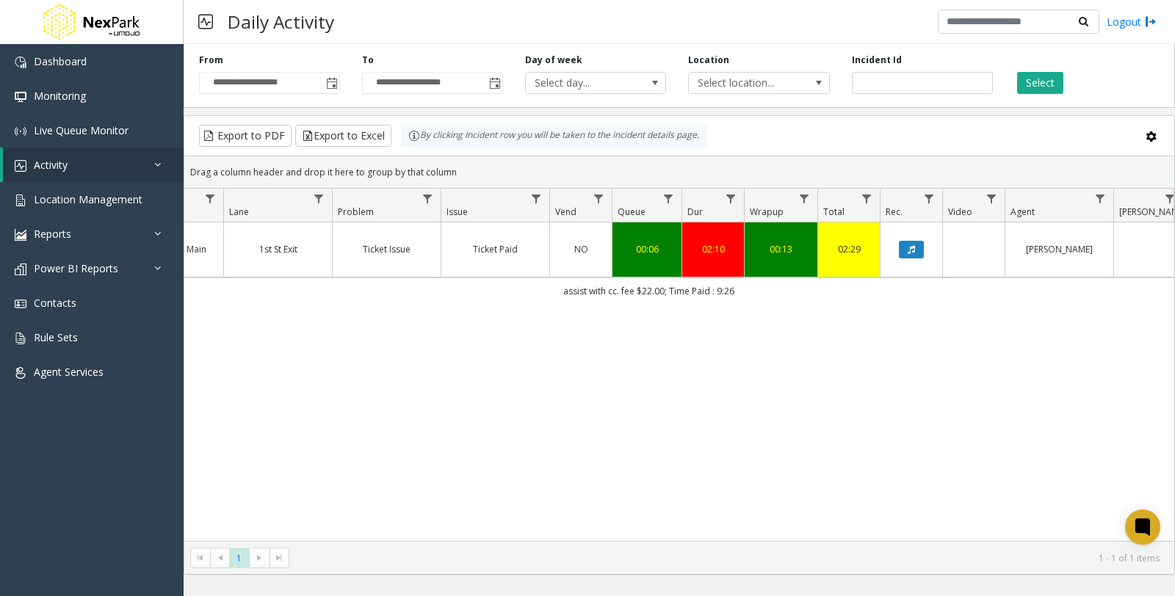
click at [258, 426] on div "671367 Jan 2, 2025 09:24:28 AM 9 15 1st and Main 1st St Exit Ticket Issue Ticke…" at bounding box center [679, 382] width 990 height 319
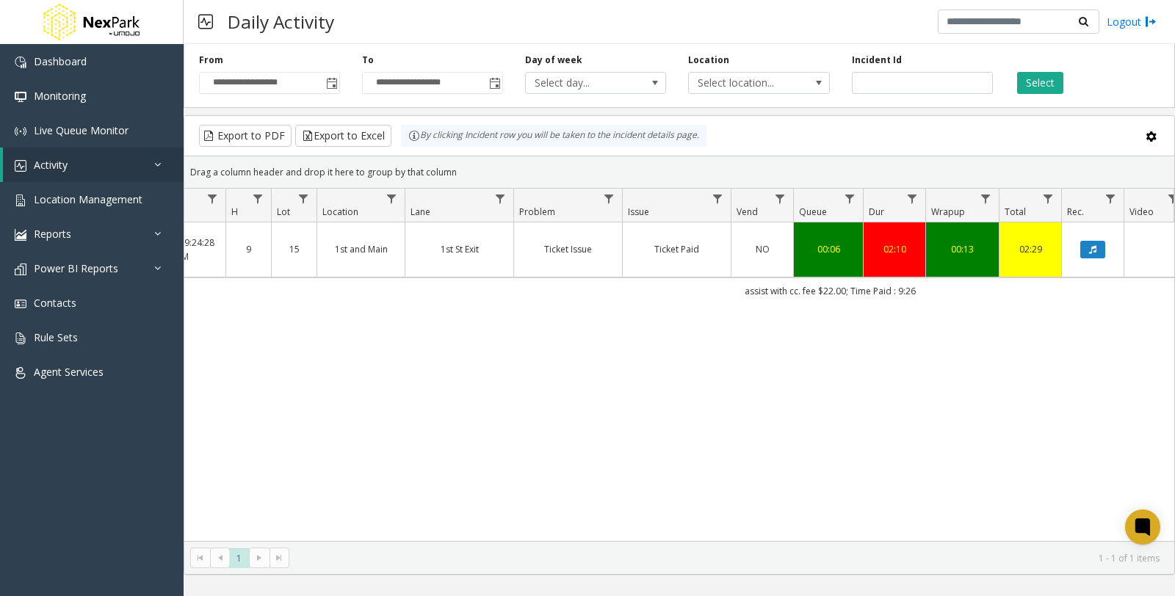
scroll to position [0, 0]
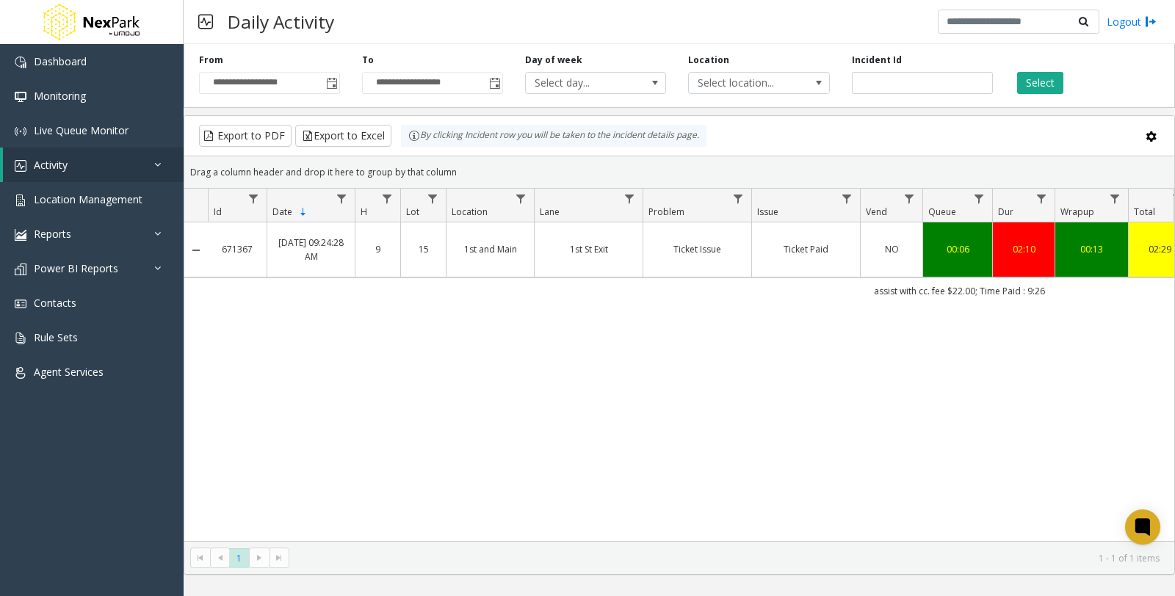
click at [419, 458] on div "671367 Jan 2, 2025 09:24:28 AM 9 15 1st and Main 1st St Exit Ticket Issue Ticke…" at bounding box center [679, 382] width 990 height 319
click at [588, 317] on div "671367 Jan 2, 2025 09:24:28 AM 9 15 1st and Main 1st St Exit Ticket Issue Ticke…" at bounding box center [679, 382] width 990 height 319
click at [916, 86] on input "******" at bounding box center [922, 83] width 141 height 22
drag, startPoint x: 878, startPoint y: 83, endPoint x: 806, endPoint y: 82, distance: 71.2
click at [806, 82] on div "**********" at bounding box center [679, 73] width 991 height 70
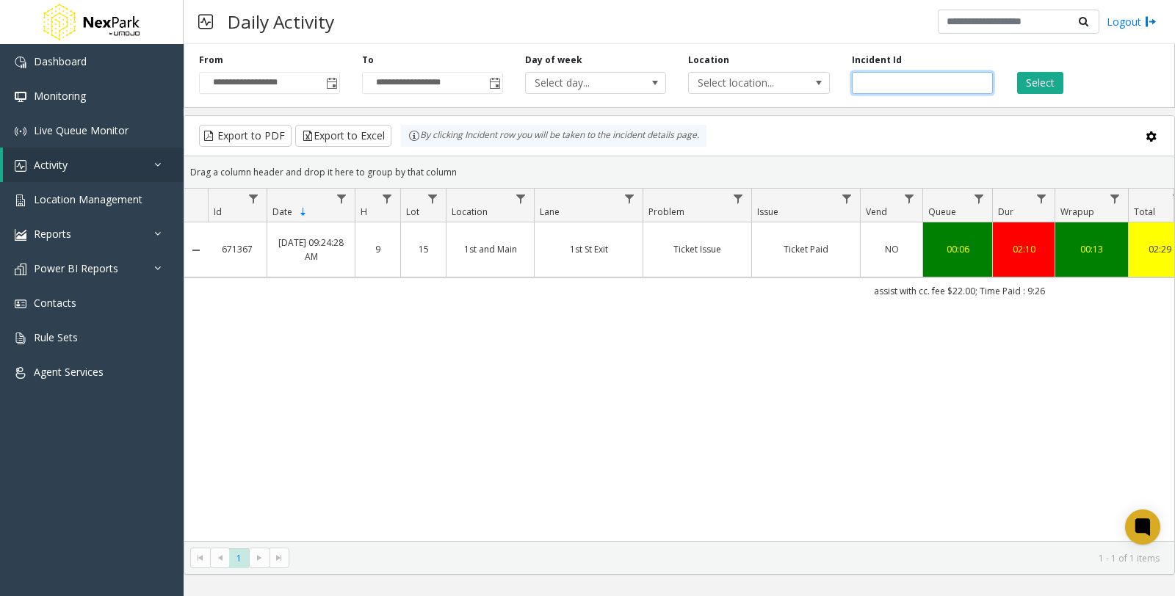
paste input "number"
click at [1028, 88] on button "Select" at bounding box center [1040, 83] width 46 height 22
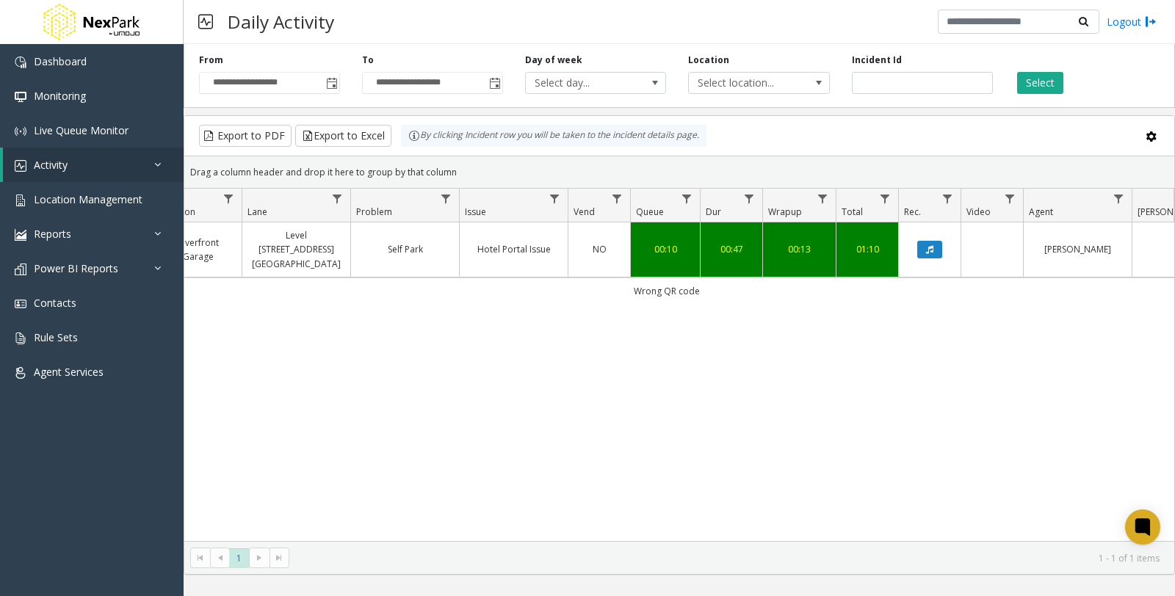
scroll to position [0, 346]
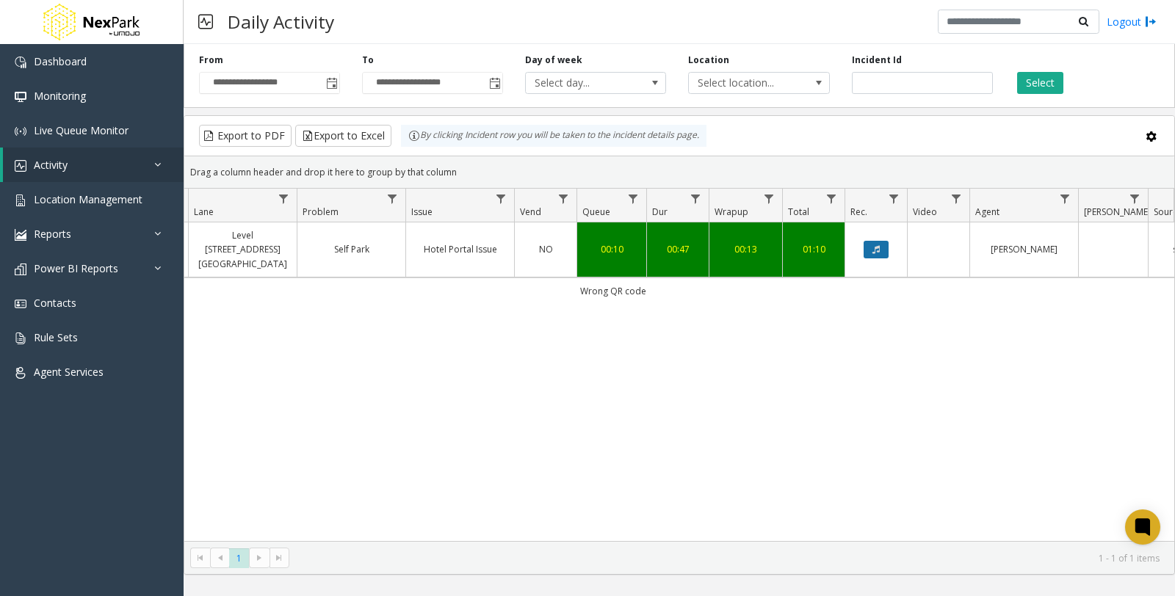
click at [884, 245] on button "Data table" at bounding box center [876, 250] width 25 height 18
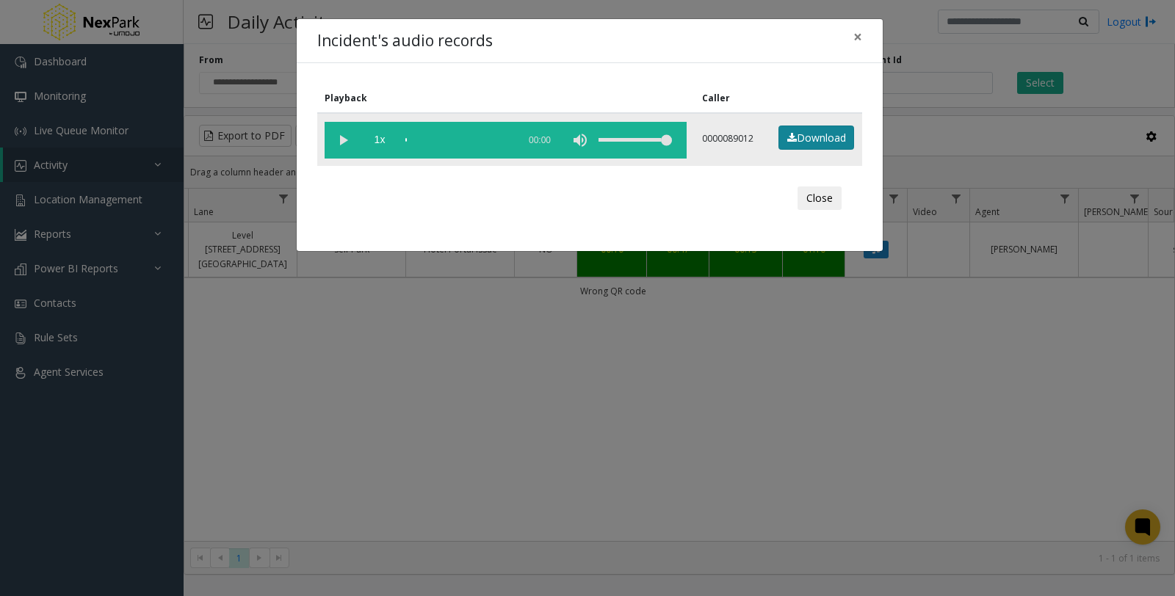
click at [831, 141] on link "Download" at bounding box center [817, 138] width 76 height 25
click at [820, 193] on button "Close" at bounding box center [820, 199] width 44 height 24
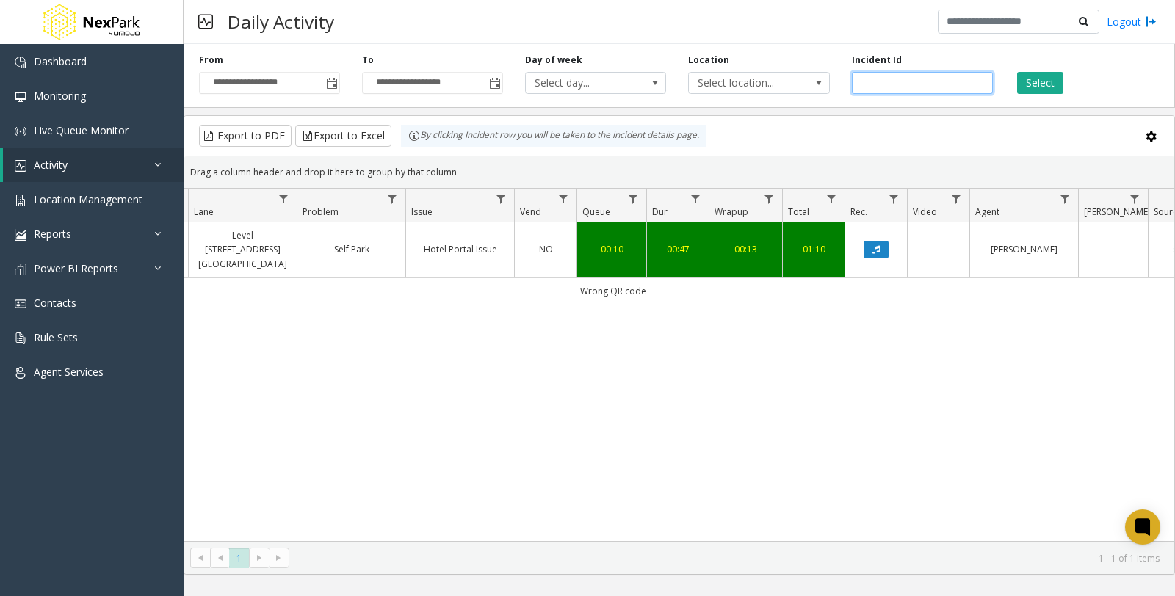
click at [882, 84] on input "******" at bounding box center [922, 83] width 141 height 22
drag, startPoint x: 909, startPoint y: 82, endPoint x: 819, endPoint y: 82, distance: 90.3
click at [819, 82] on div "**********" at bounding box center [679, 73] width 991 height 70
paste input "number"
click at [1055, 79] on button "Select" at bounding box center [1040, 83] width 46 height 22
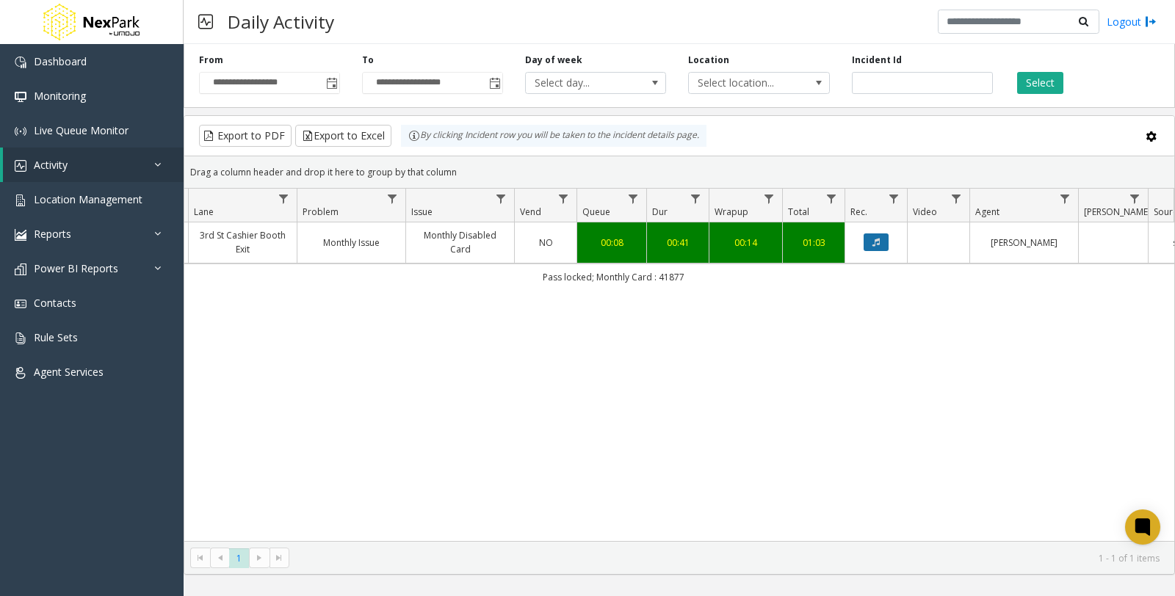
click at [882, 246] on button "Data table" at bounding box center [876, 243] width 25 height 18
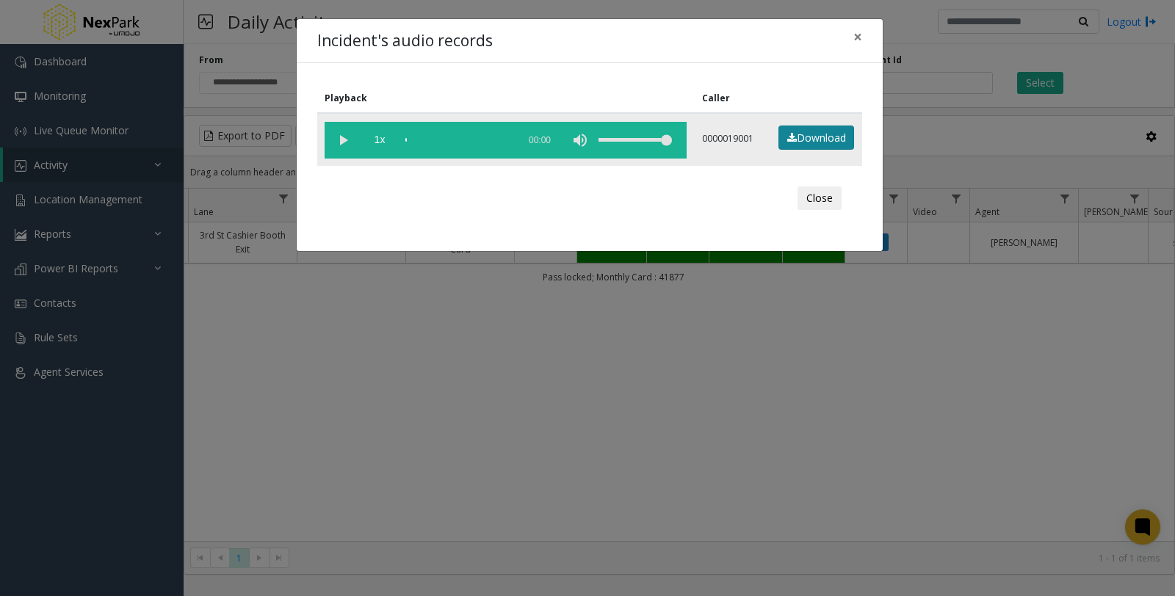
click at [816, 140] on link "Download" at bounding box center [817, 138] width 76 height 25
click at [817, 203] on button "Close" at bounding box center [820, 199] width 44 height 24
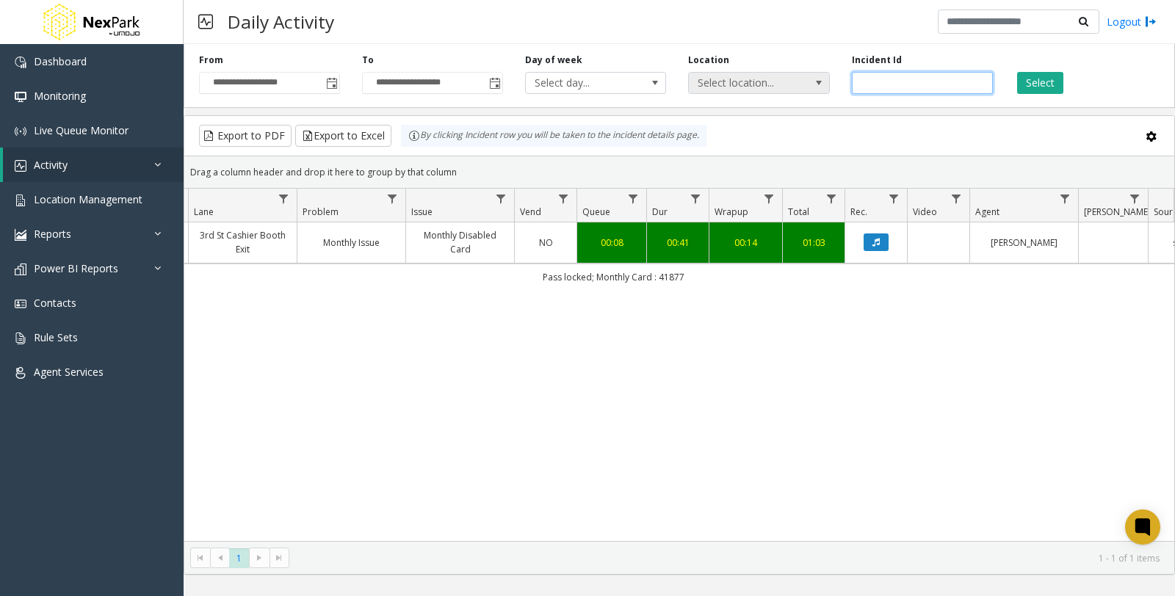
drag, startPoint x: 924, startPoint y: 78, endPoint x: 825, endPoint y: 79, distance: 99.2
click at [825, 79] on div "**********" at bounding box center [679, 73] width 991 height 70
paste input "number"
click at [1052, 84] on button "Select" at bounding box center [1040, 83] width 46 height 22
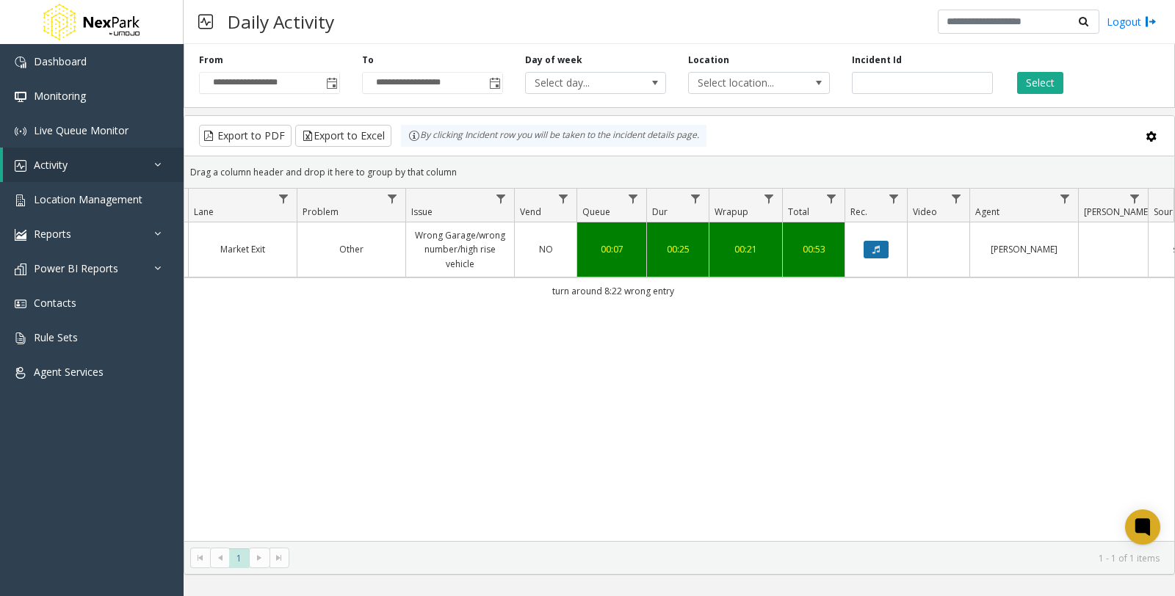
click at [877, 251] on icon "Data table" at bounding box center [876, 249] width 7 height 9
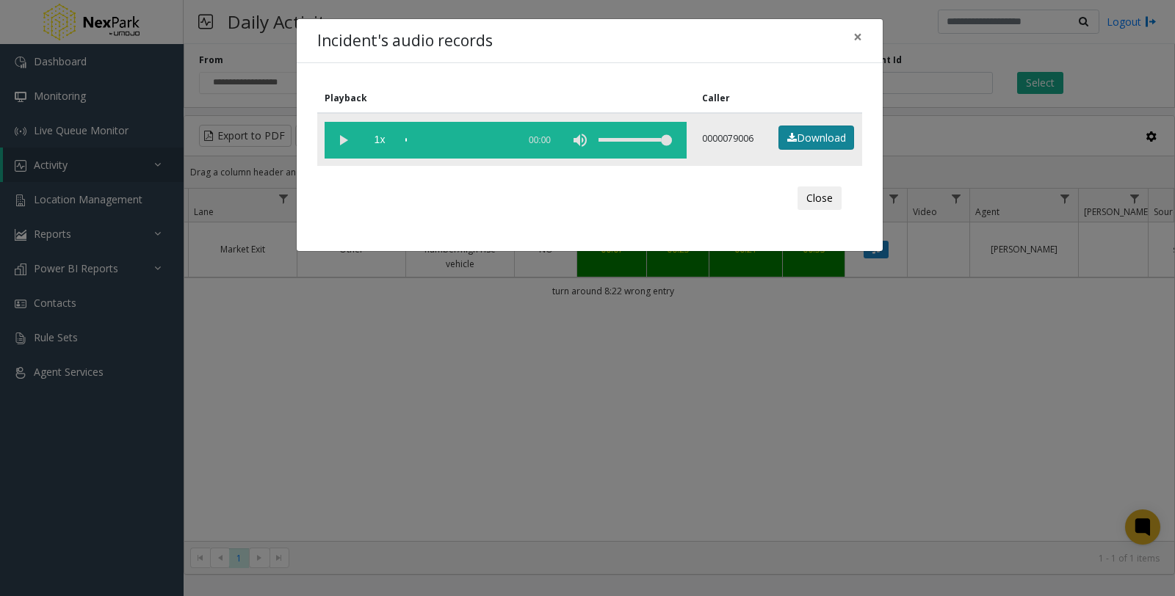
click at [849, 138] on link "Download" at bounding box center [817, 138] width 76 height 25
drag, startPoint x: 1073, startPoint y: 347, endPoint x: 994, endPoint y: 153, distance: 209.9
click at [1073, 344] on div "Incident's audio records × Playback Caller 1x 00:36 0000079006 Download Close" at bounding box center [587, 298] width 1175 height 596
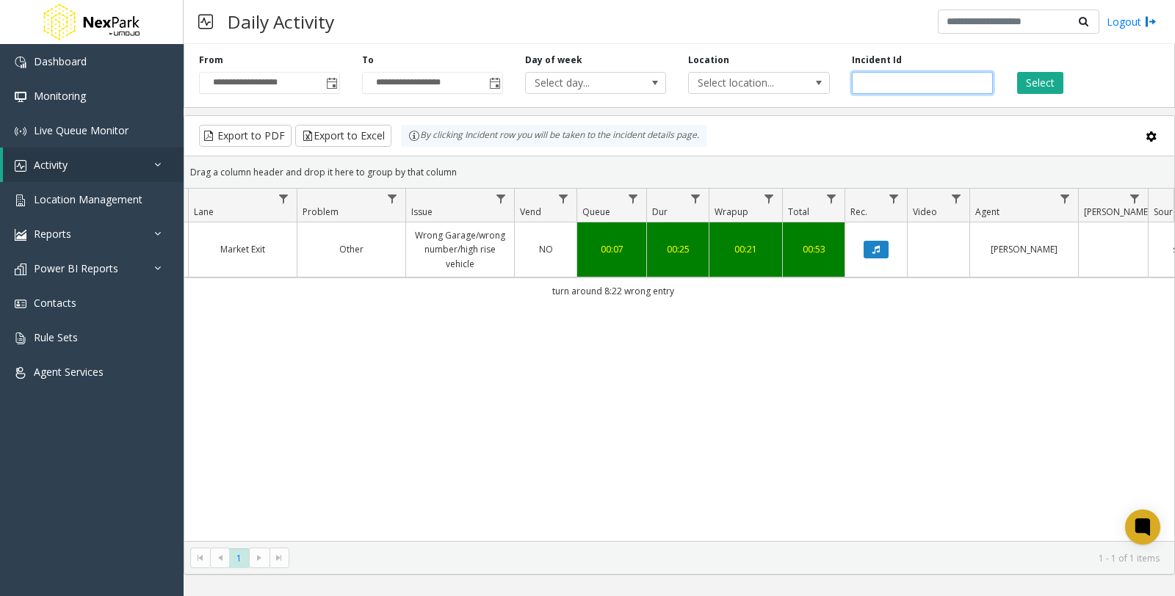
click at [931, 84] on input "******" at bounding box center [922, 83] width 141 height 22
drag, startPoint x: 938, startPoint y: 82, endPoint x: 814, endPoint y: 77, distance: 124.2
click at [814, 77] on div "**********" at bounding box center [679, 73] width 991 height 70
paste input "number"
type input "******"
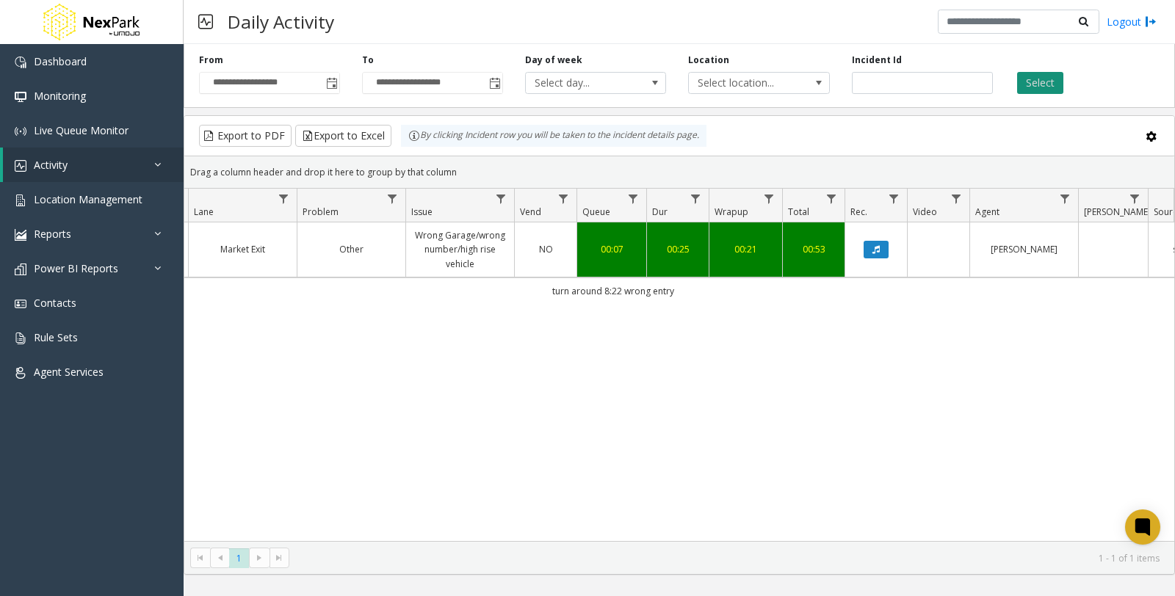
click at [1060, 86] on button "Select" at bounding box center [1040, 83] width 46 height 22
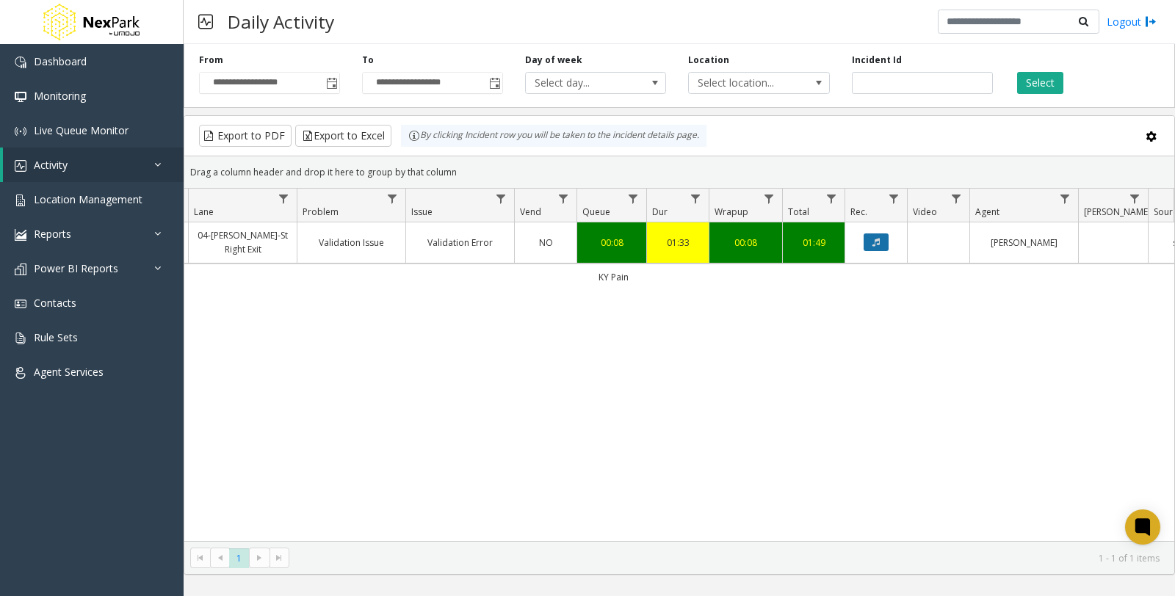
click at [878, 240] on icon "Data table" at bounding box center [876, 242] width 7 height 9
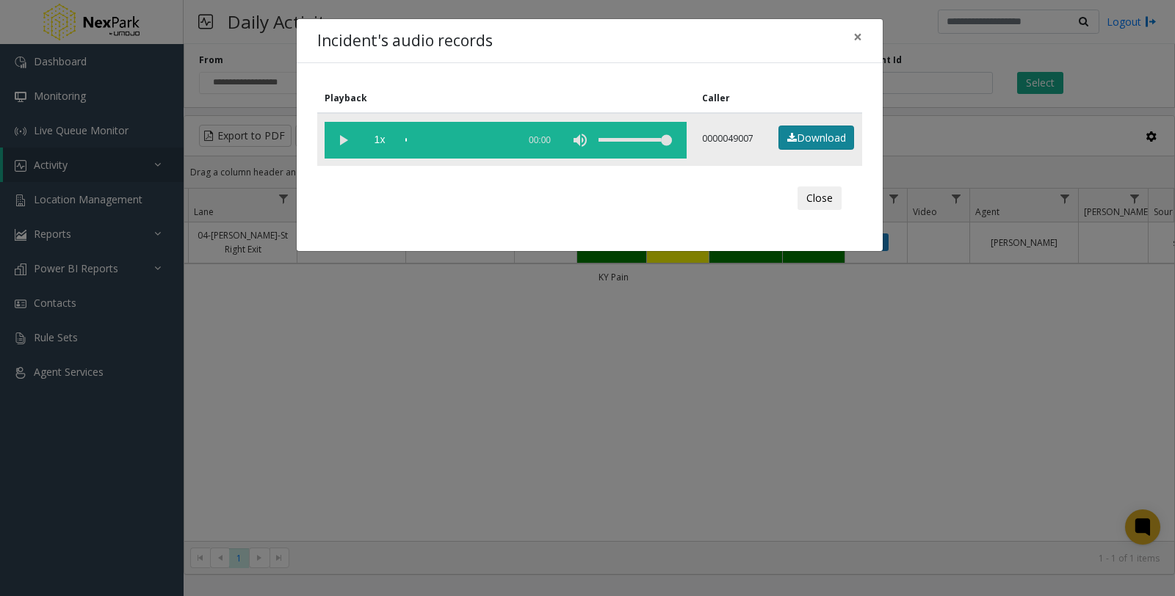
click at [825, 140] on link "Download" at bounding box center [817, 138] width 76 height 25
click at [823, 202] on button "Close" at bounding box center [820, 199] width 44 height 24
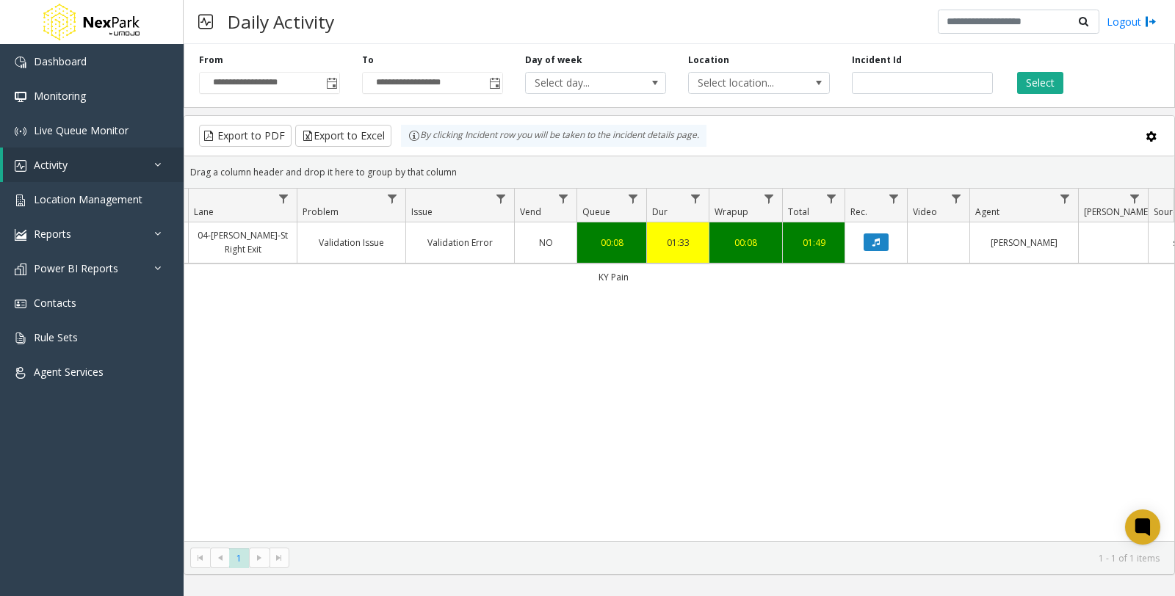
click at [559, 435] on div "671390 Jan 2, 2025 10:09:18 AM 10 04 Jefferson Centre Garage 04-Jeff-St Right E…" at bounding box center [679, 382] width 990 height 319
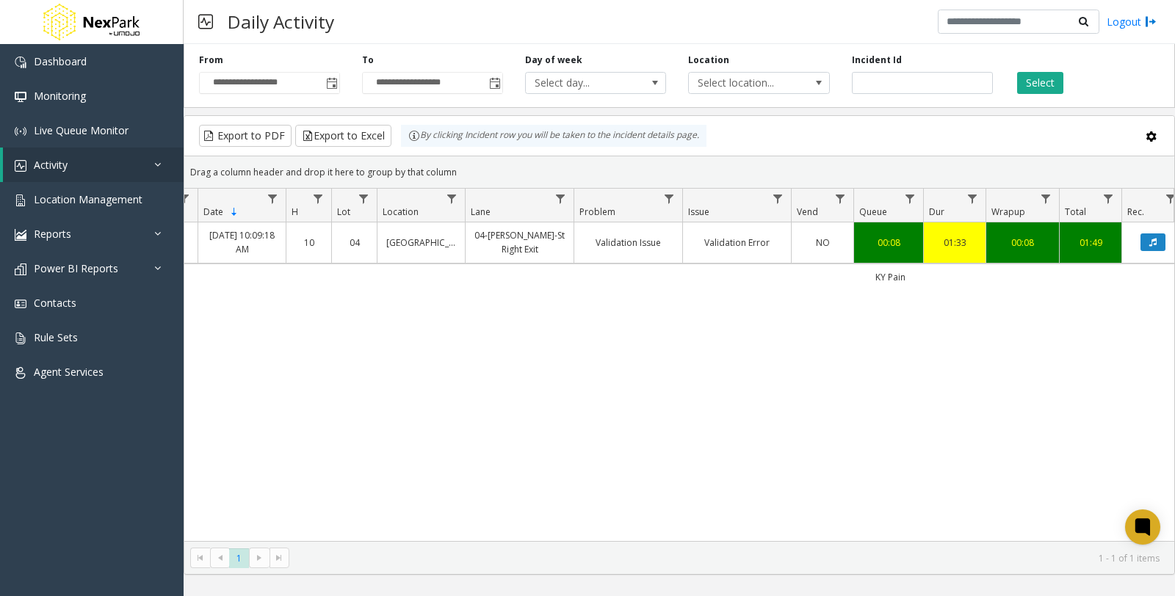
scroll to position [0, 67]
click at [566, 394] on div "671390 Jan 2, 2025 10:09:18 AM 10 04 Jefferson Centre Garage 04-Jeff-St Right E…" at bounding box center [679, 382] width 990 height 319
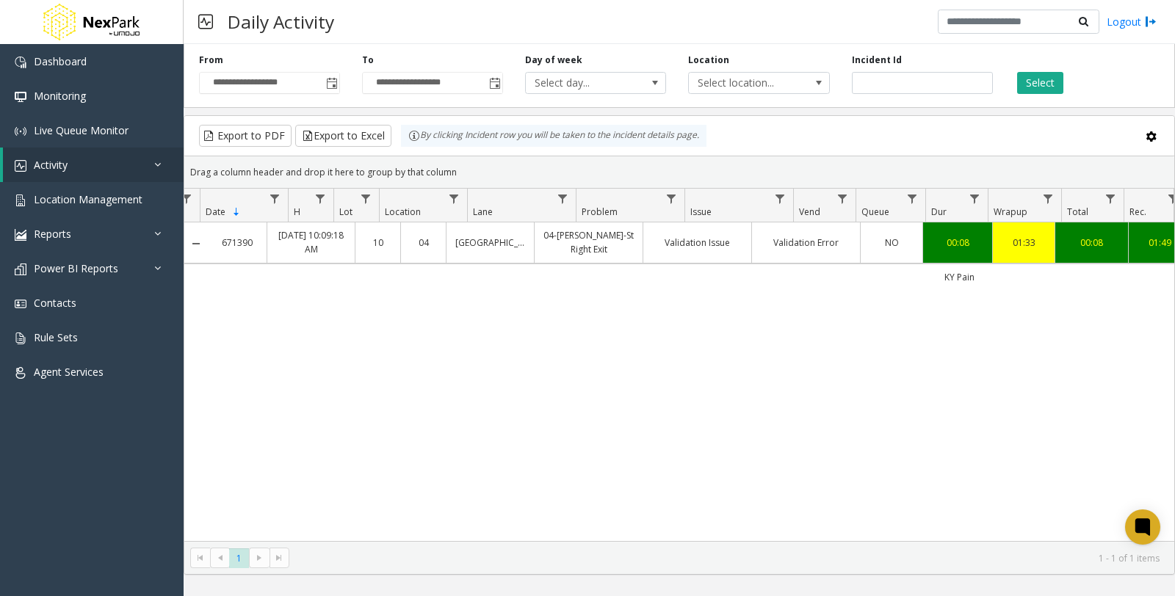
scroll to position [0, 0]
click at [283, 464] on div "671390 Jan 2, 2025 10:09:18 AM 10 04 Jefferson Centre Garage 04-Jeff-St Right E…" at bounding box center [679, 382] width 990 height 319
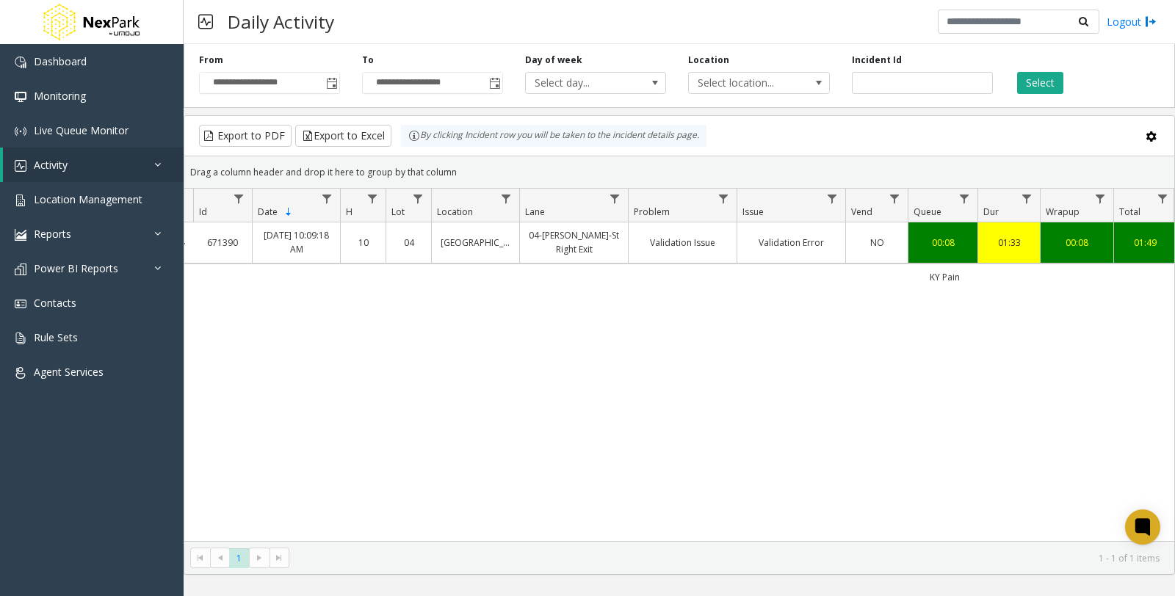
scroll to position [0, 537]
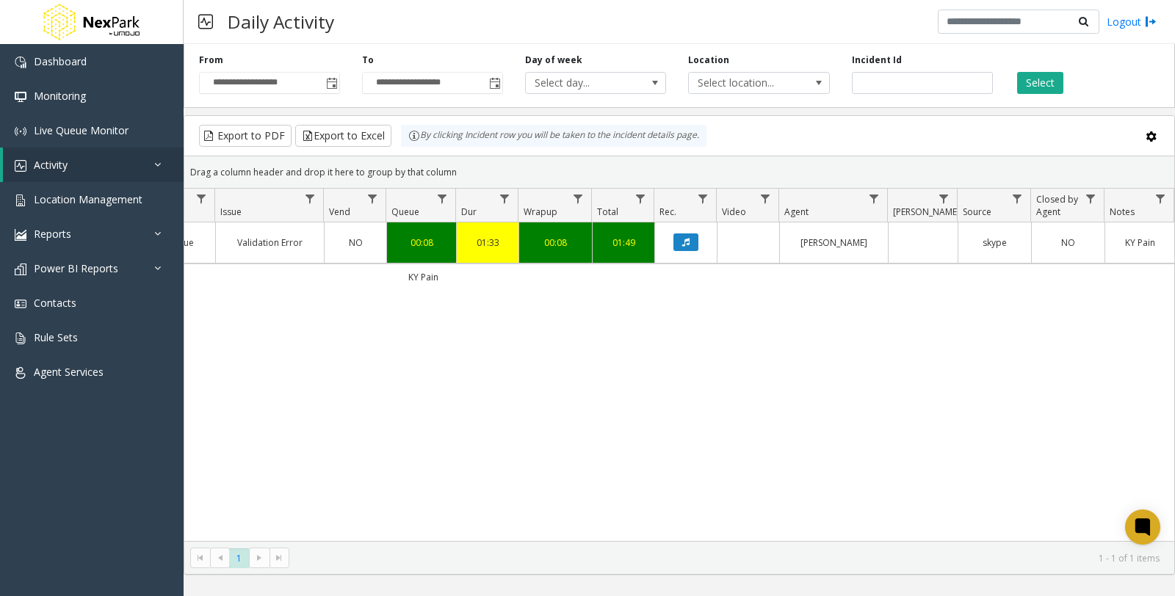
click at [457, 361] on div "671390 Jan 2, 2025 10:09:18 AM 10 04 Jefferson Centre Garage 04-Jeff-St Right E…" at bounding box center [679, 382] width 990 height 319
click at [539, 469] on div "671390 Jan 2, 2025 10:09:18 AM 10 04 Jefferson Centre Garage 04-Jeff-St Right E…" at bounding box center [679, 382] width 990 height 319
click at [600, 373] on div "671390 Jan 2, 2025 10:09:18 AM 10 04 Jefferson Centre Garage 04-Jeff-St Right E…" at bounding box center [679, 382] width 990 height 319
